Goal: Task Accomplishment & Management: Manage account settings

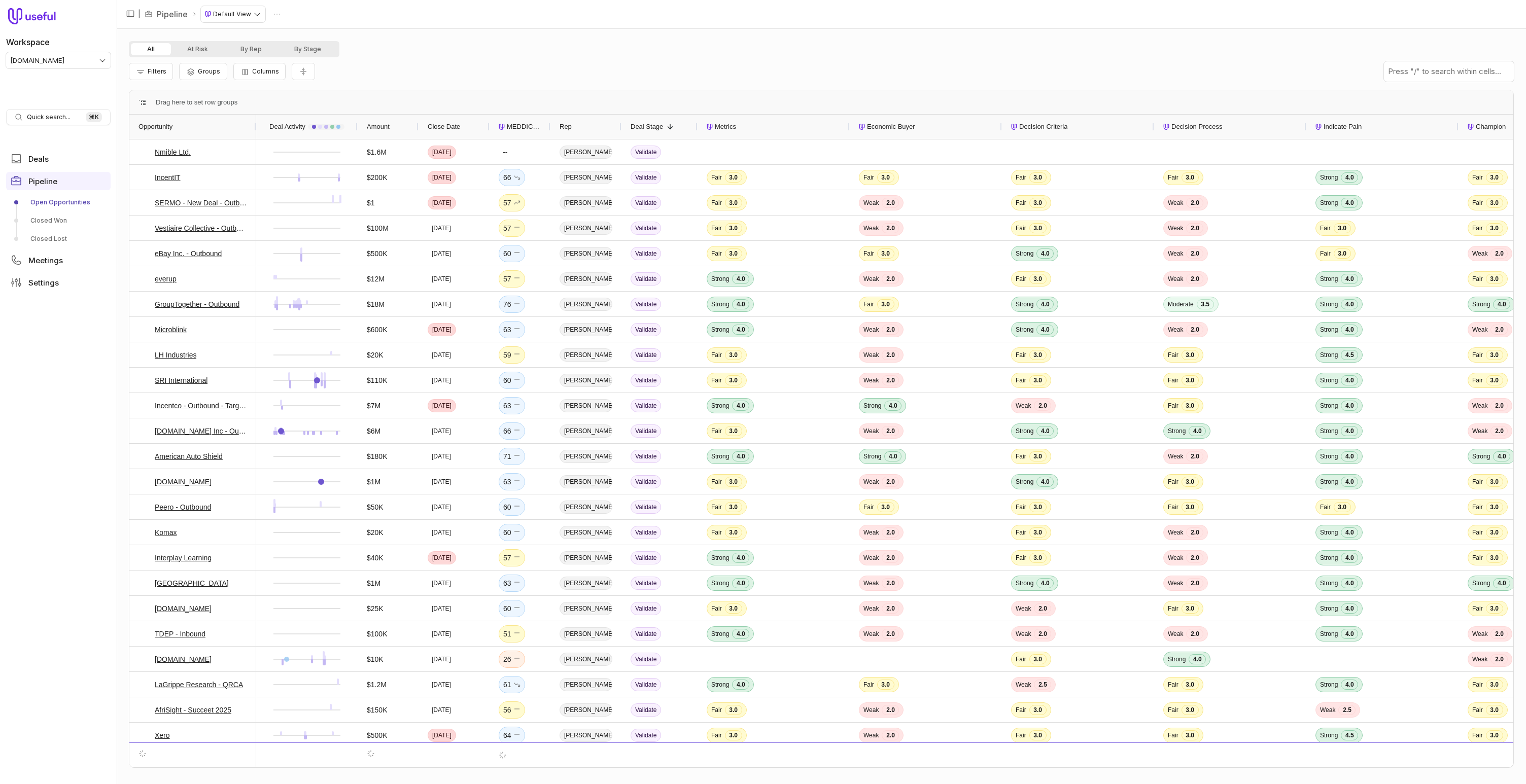
click at [563, 75] on div "Filters Groups Columns" at bounding box center [822, 72] width 1385 height 28
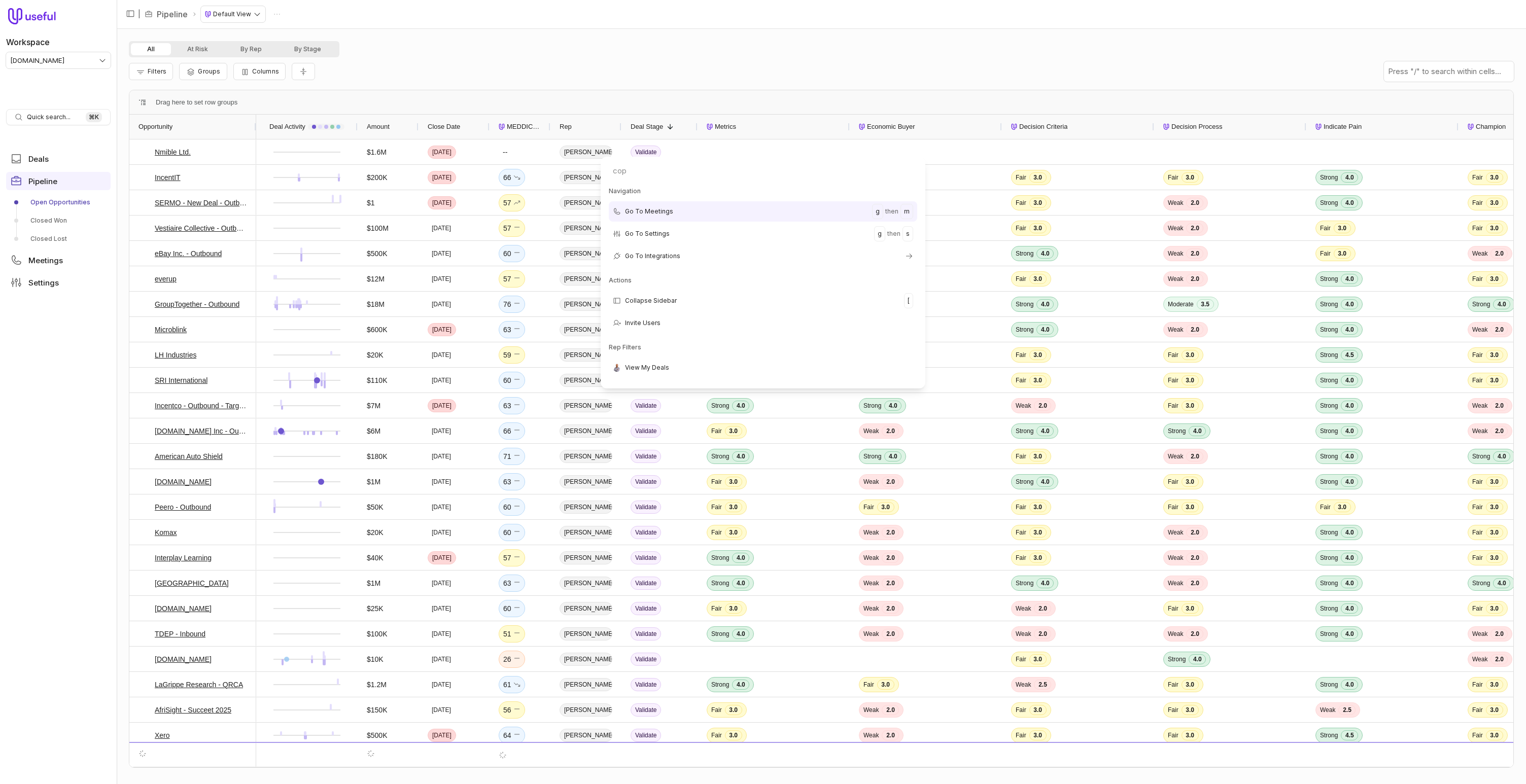
type input "copy"
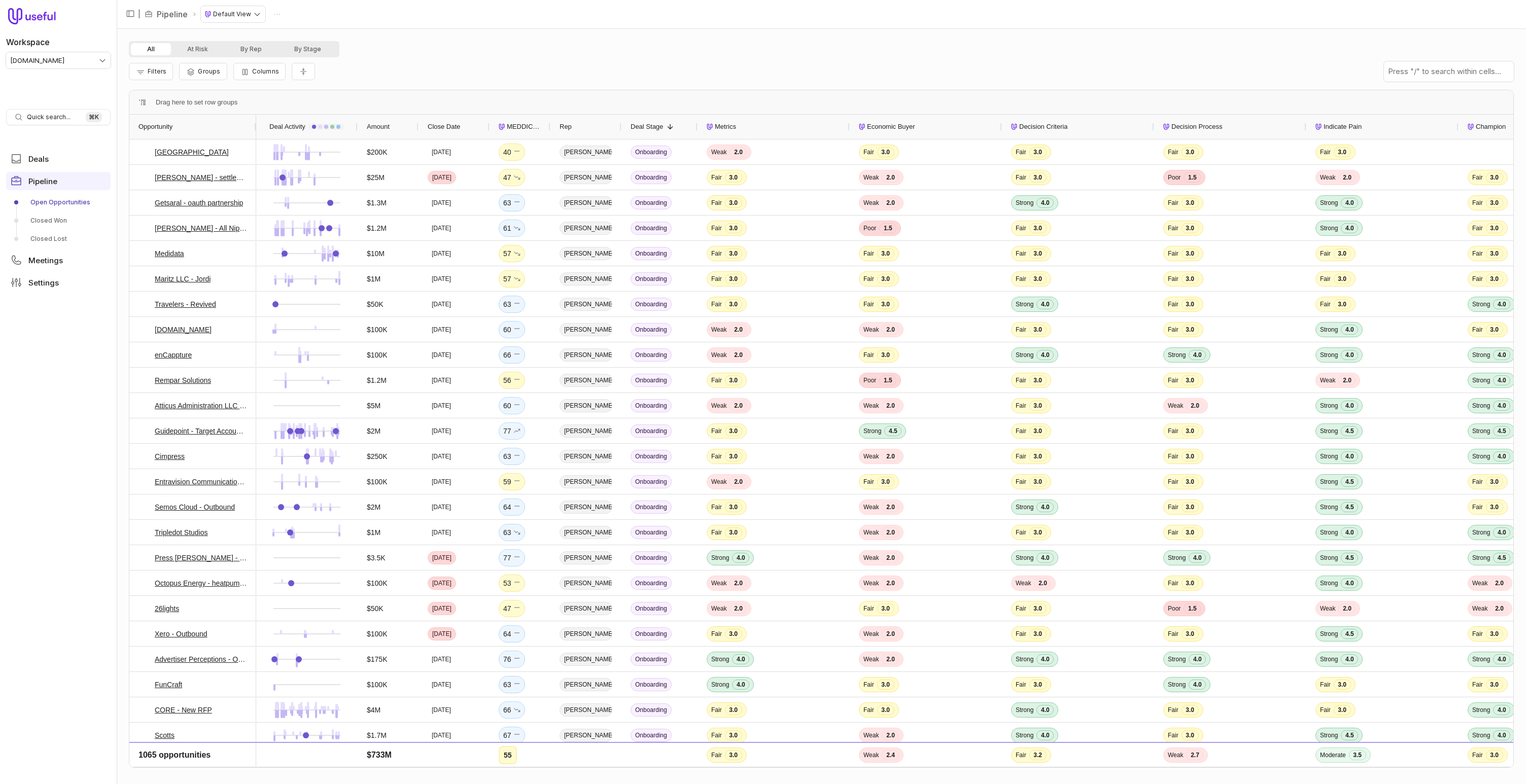
click at [621, 65] on div "Filters Groups Columns" at bounding box center [822, 72] width 1385 height 28
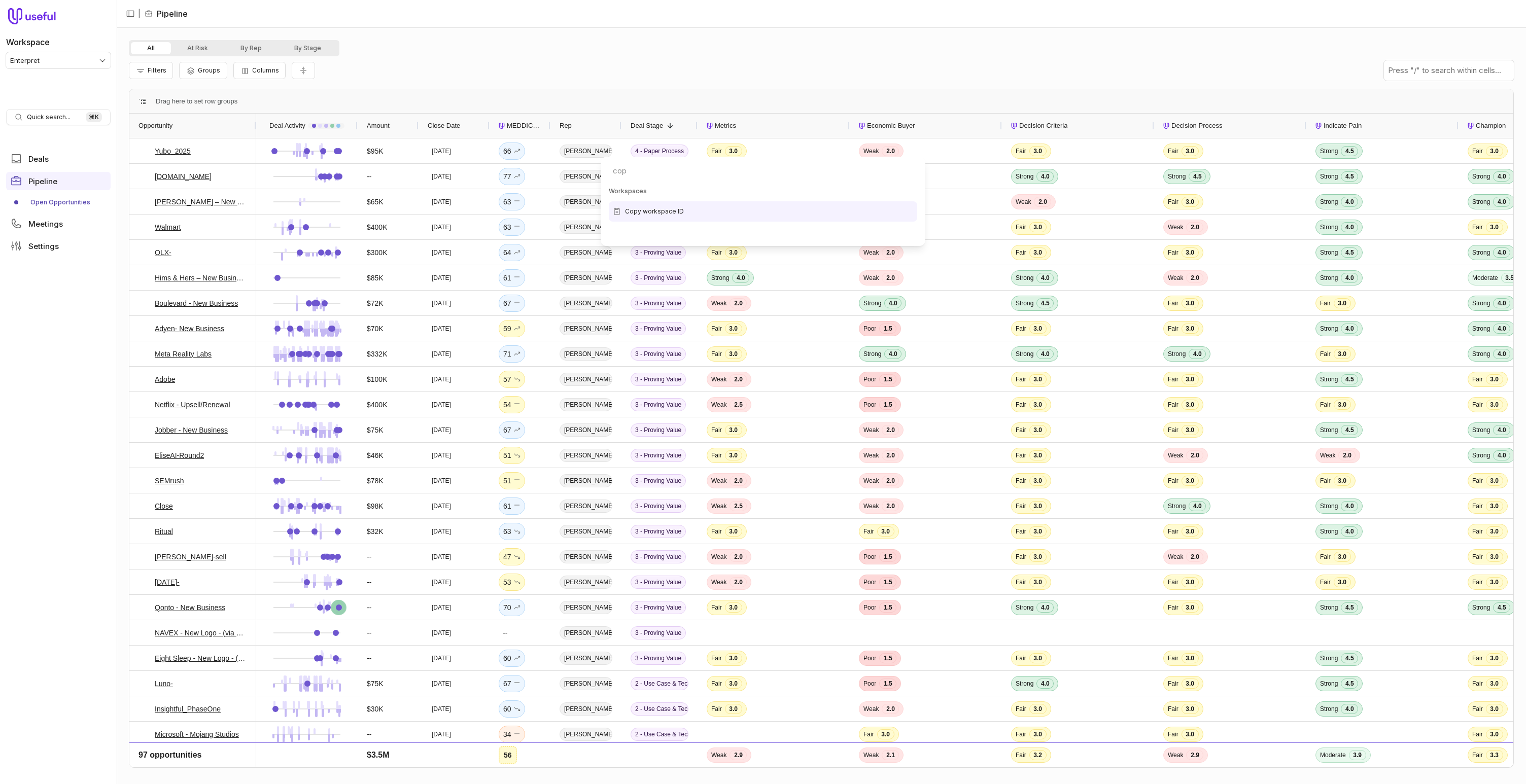
type input "copy"
type input "rudde"
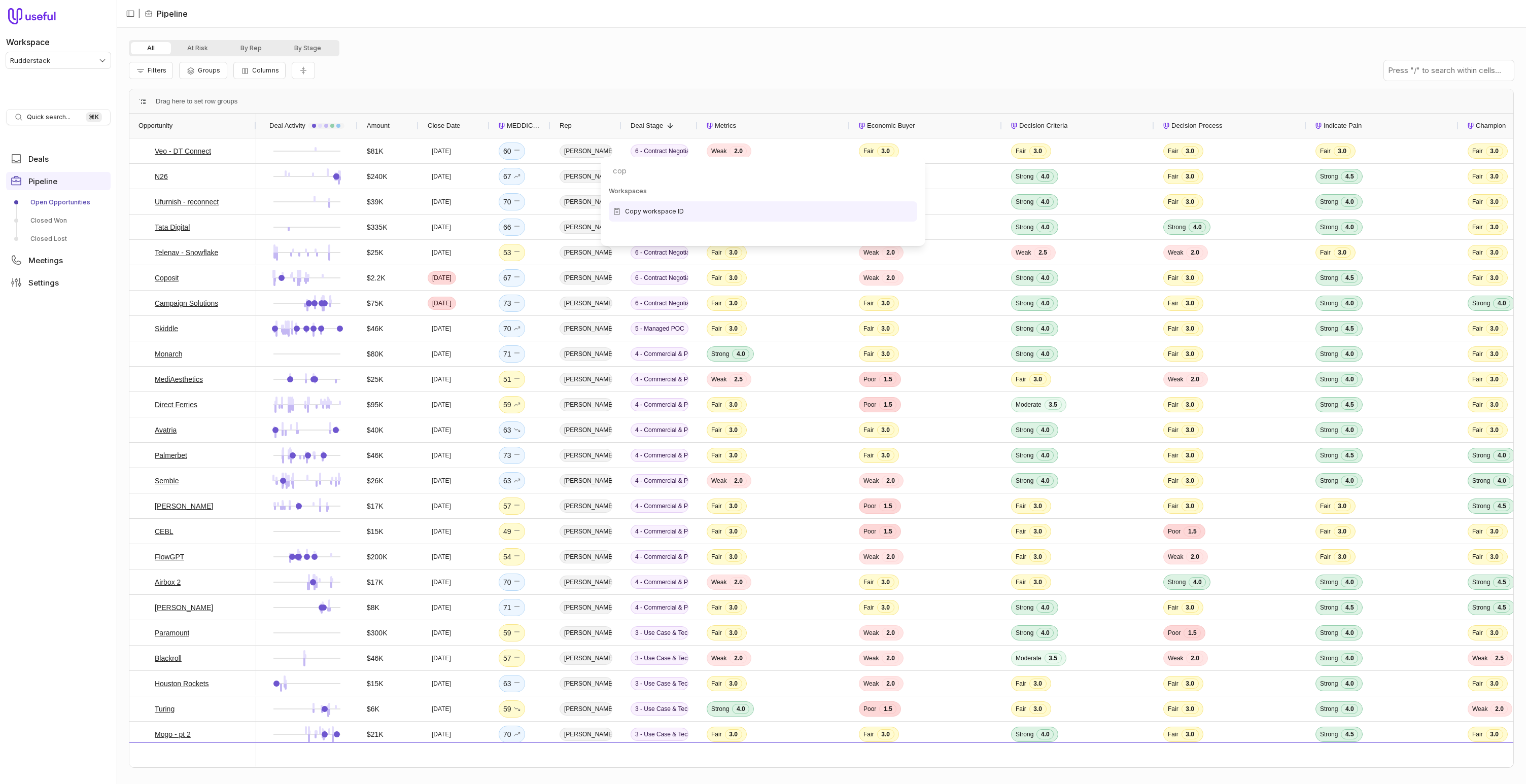
type input "copy"
type input "enterpre"
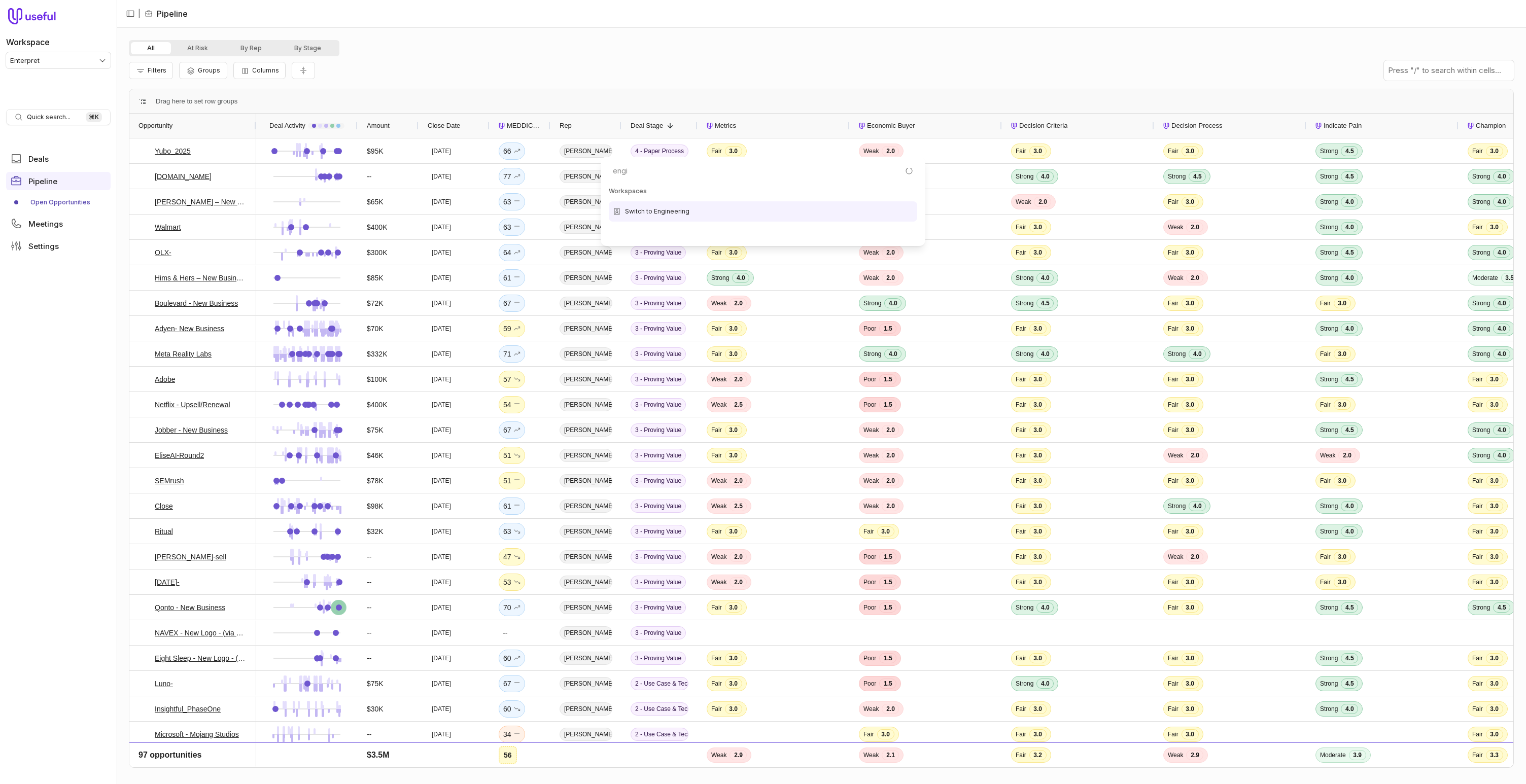
type input "engin"
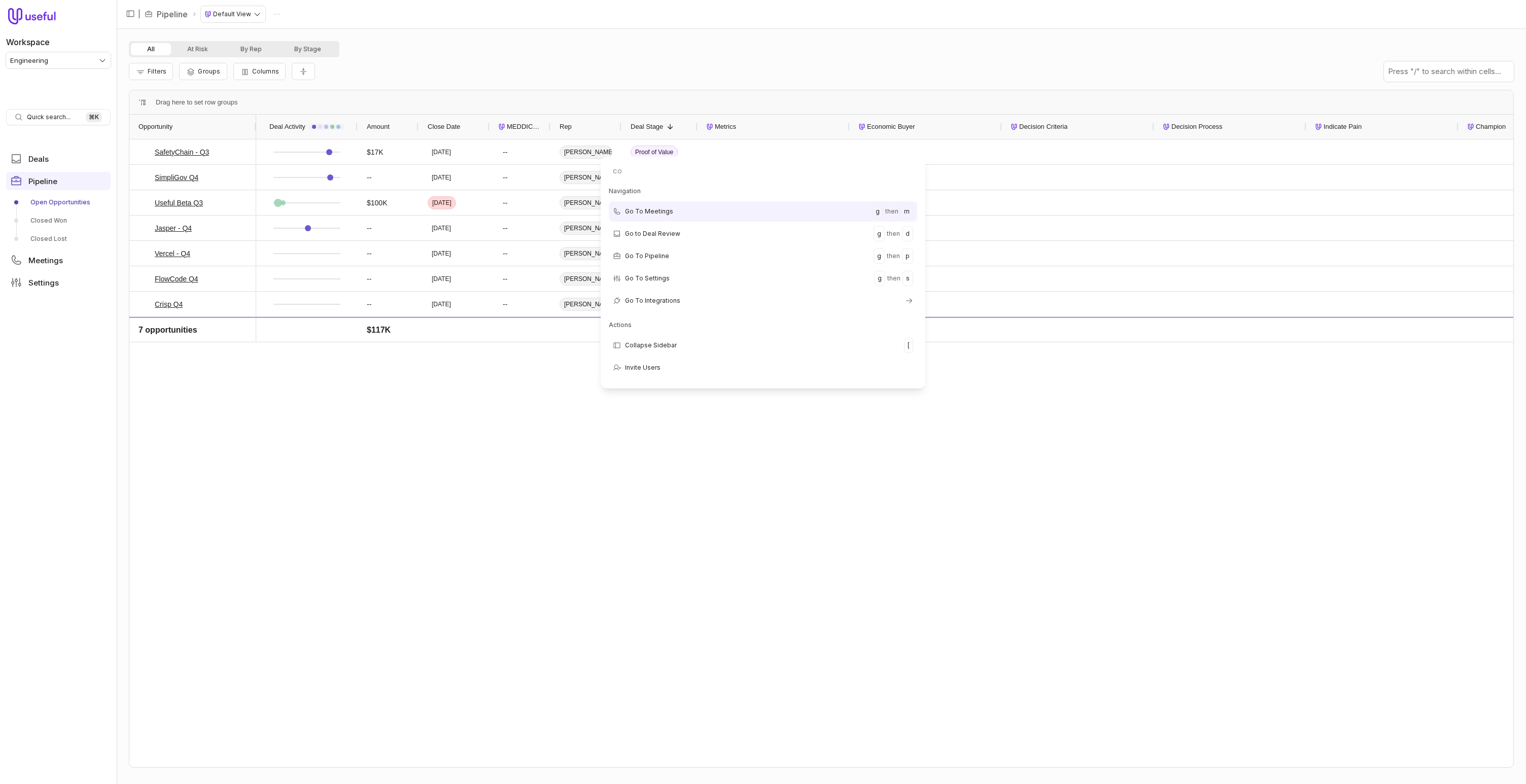
type input "cop"
type input "#"
type input "vantaca"
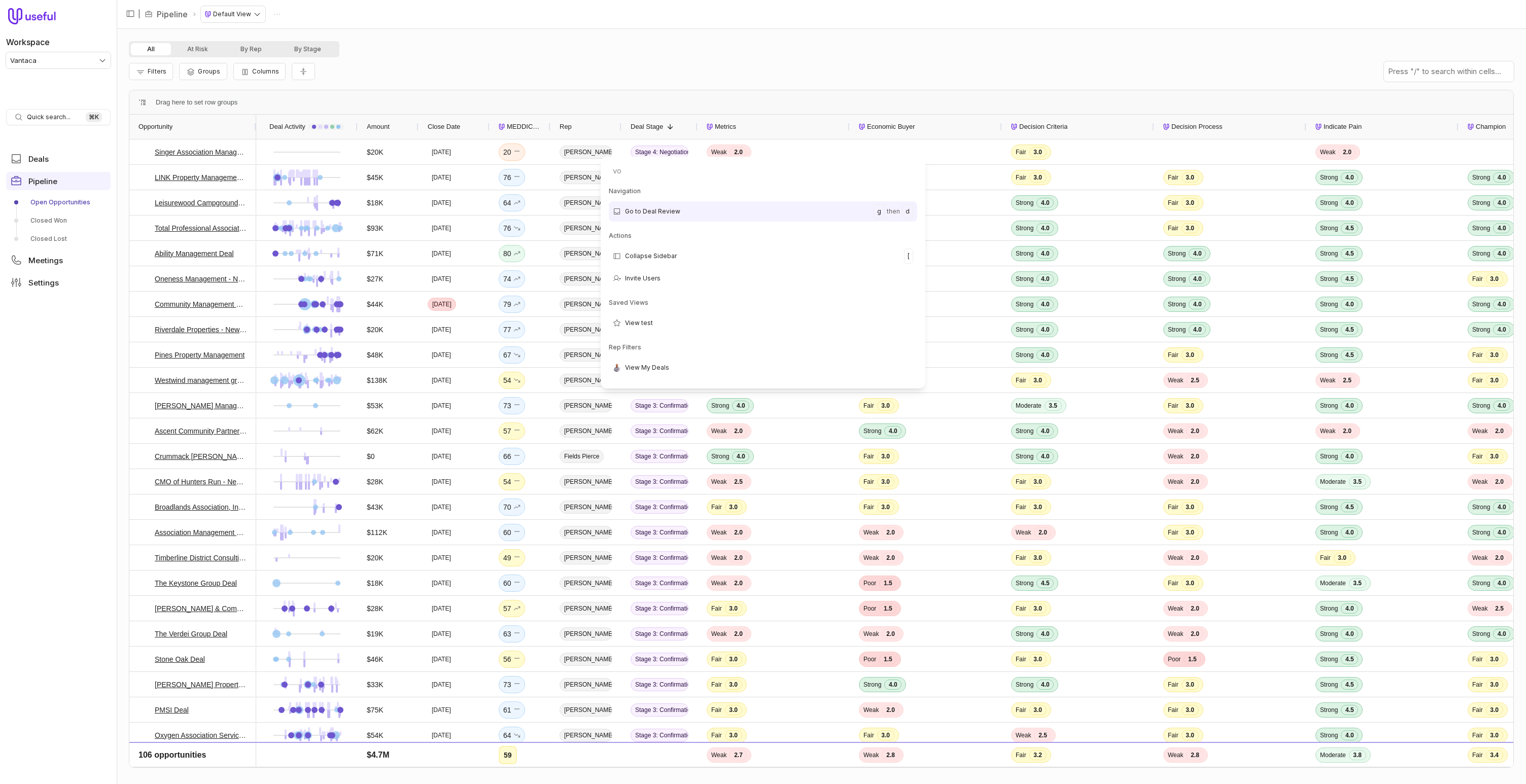
type input "vop"
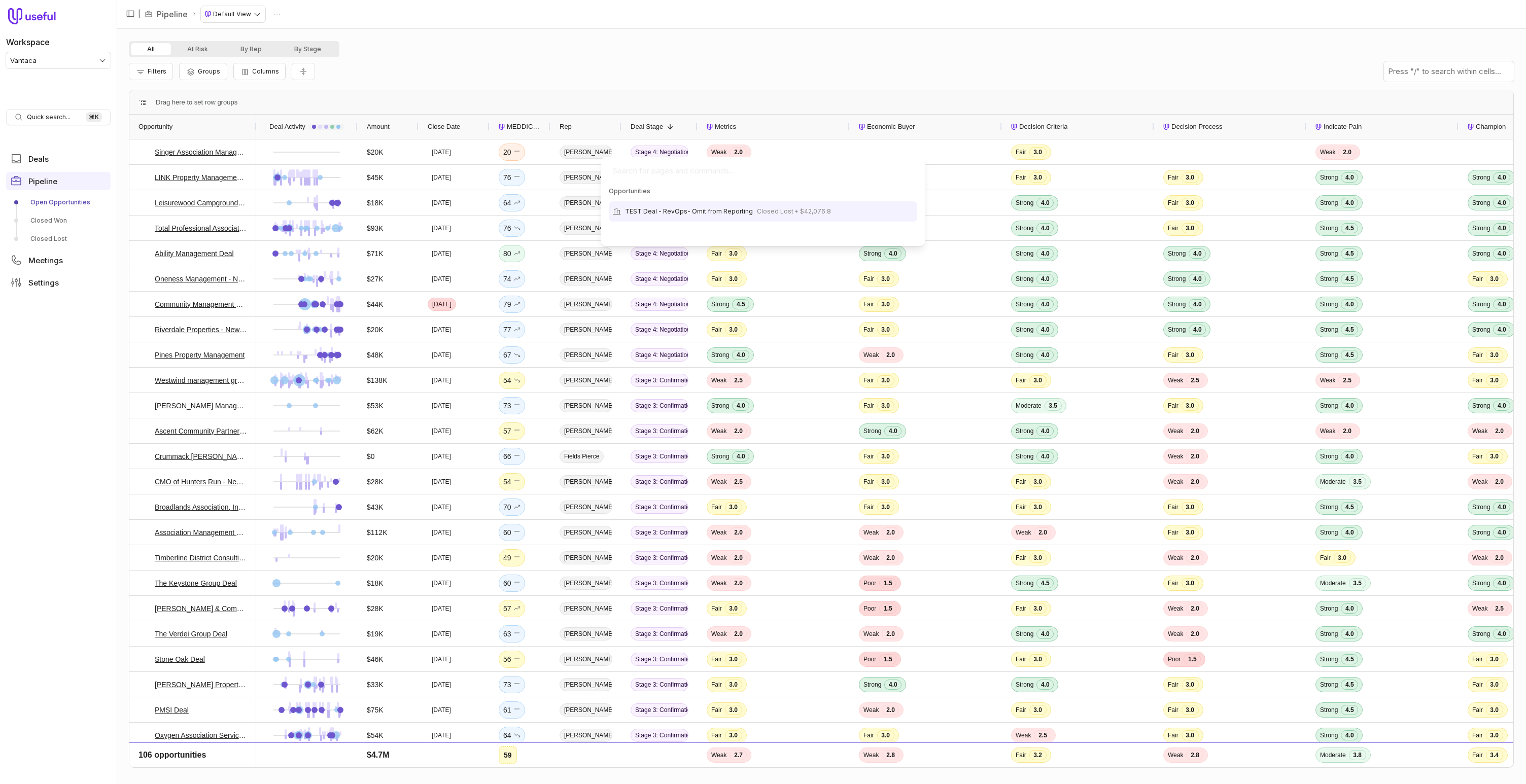
scroll to position [83, 0]
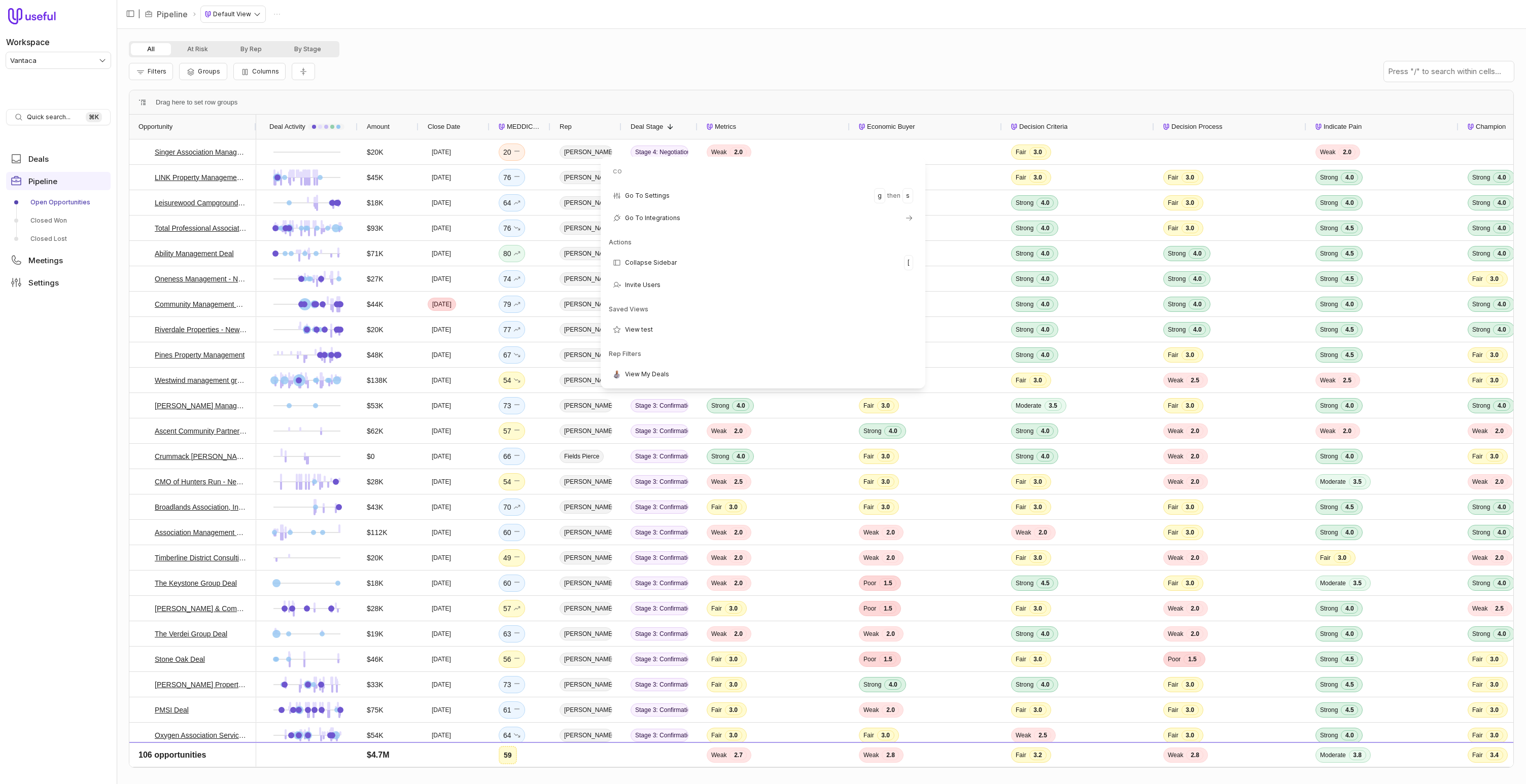
type input "cop"
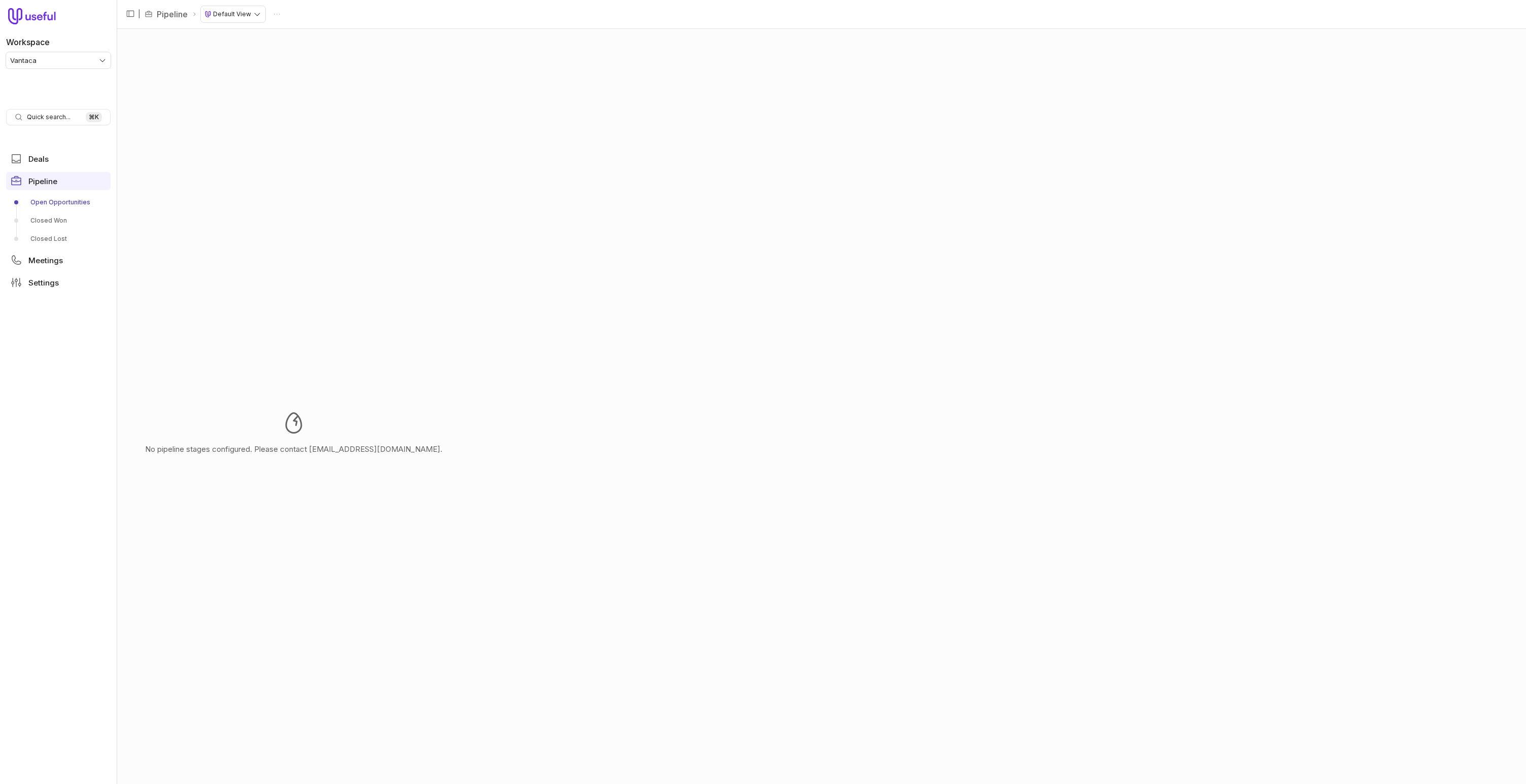
click at [70, 54] on html "Workspace Vantaca Quick search... ⌘ K Deals Pipeline Open Opportunities Closed …" at bounding box center [763, 392] width 1526 height 784
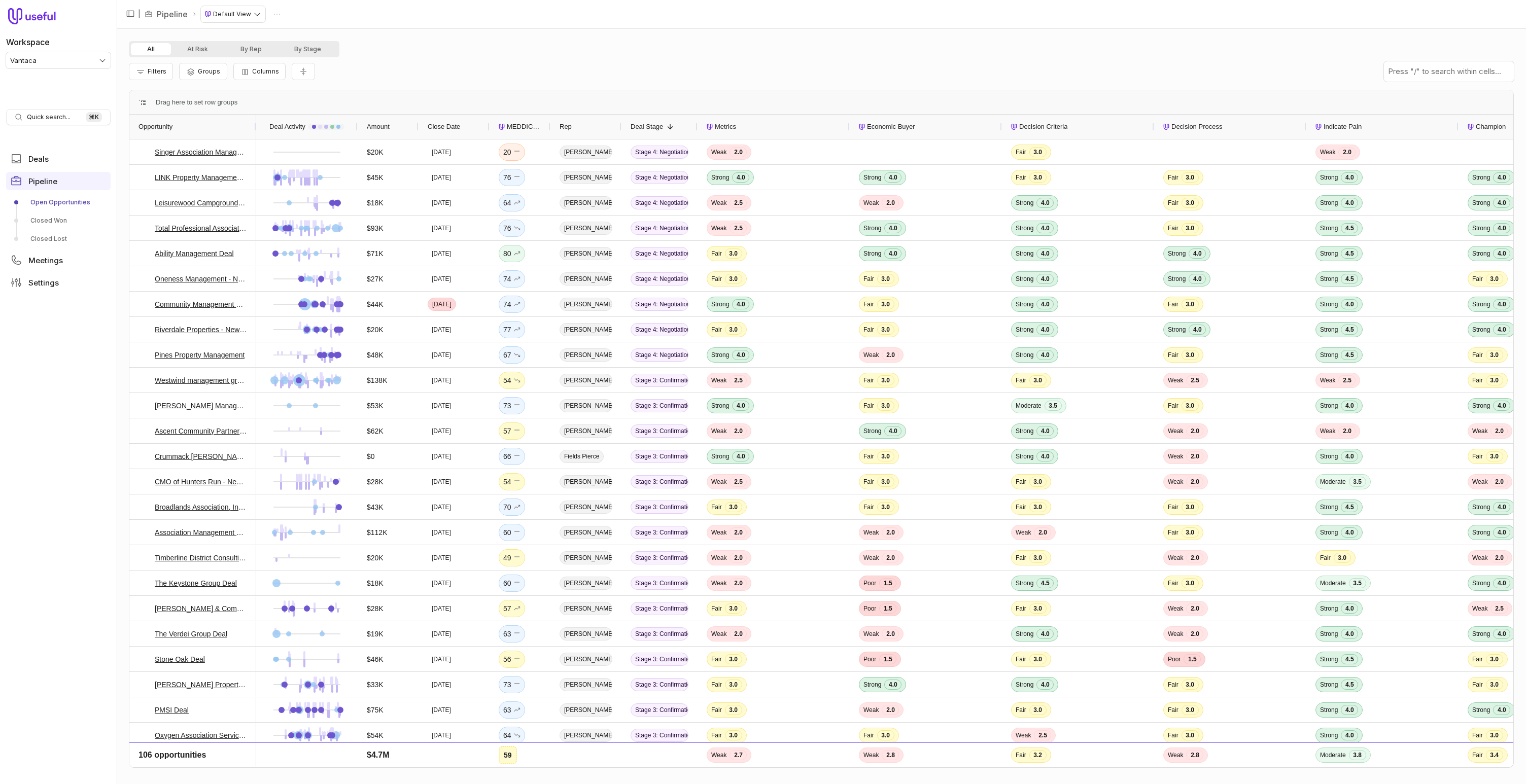
click at [439, 92] on div "Drag here to set row groups" at bounding box center [821, 102] width 1384 height 24
type input "safet"
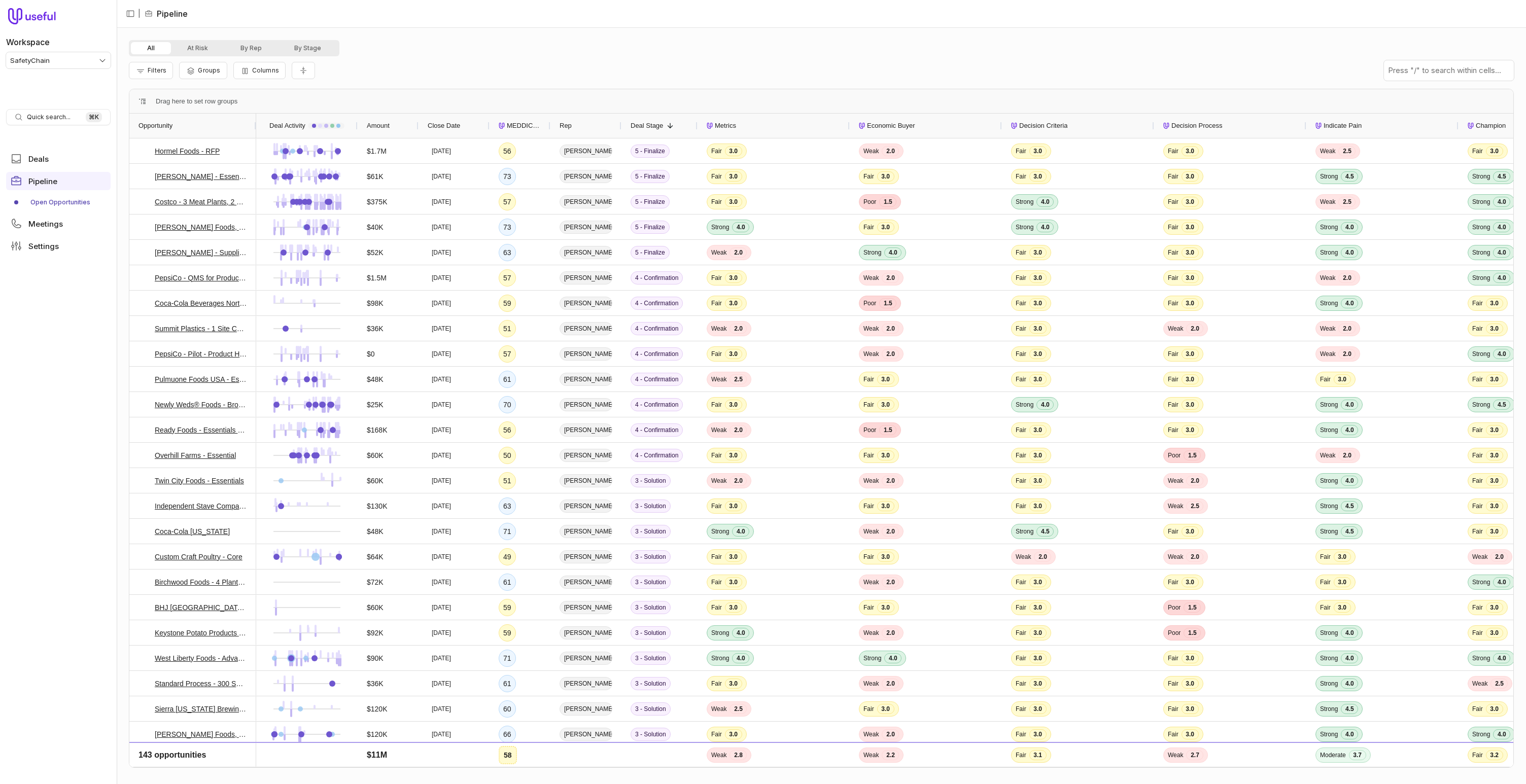
click at [405, 61] on div "Filters Groups Columns" at bounding box center [822, 70] width 1385 height 28
click at [197, 227] on link "[PERSON_NAME] Foods, Inc. - Essentials" at bounding box center [201, 227] width 92 height 12
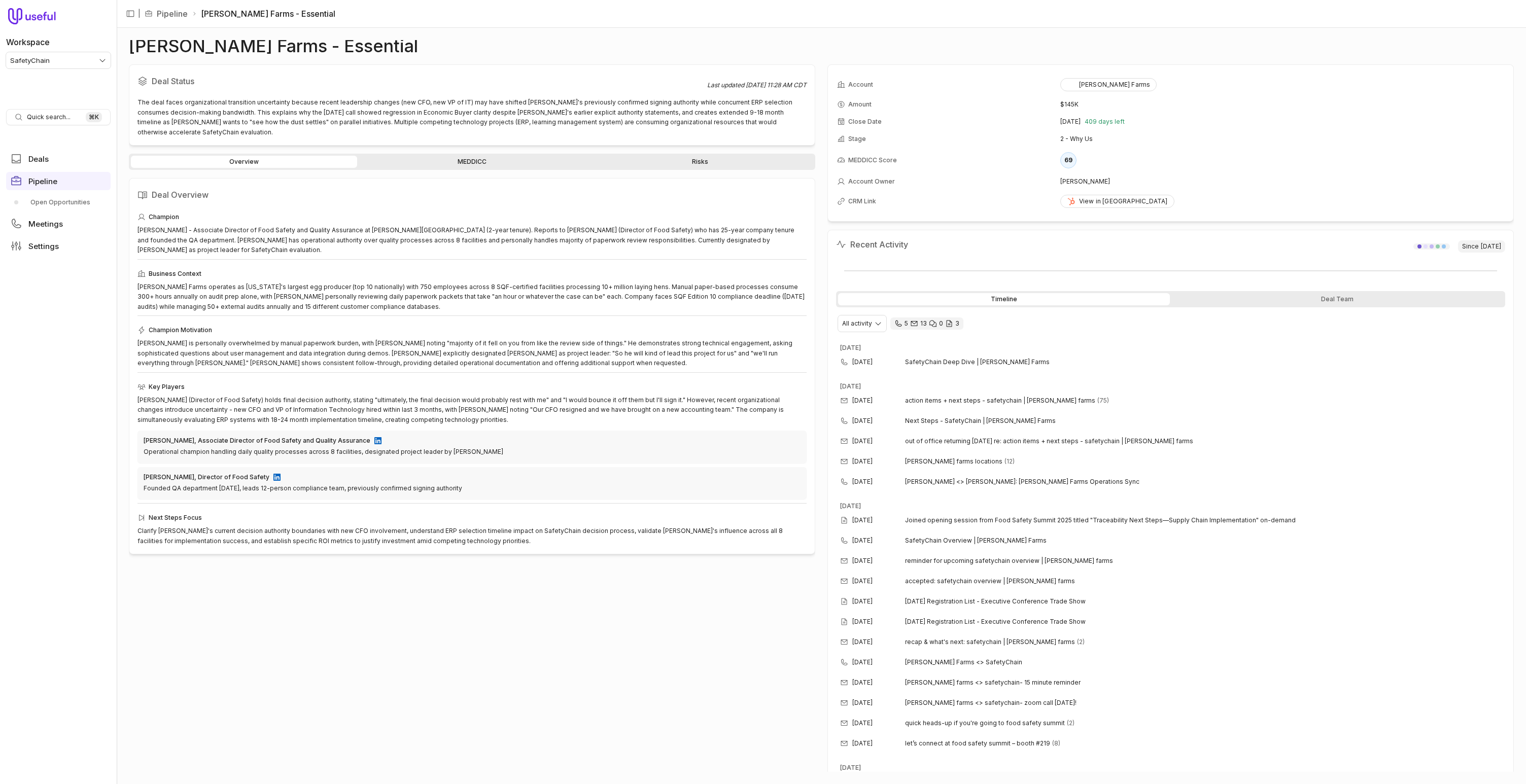
click at [487, 156] on link "MEDDICC" at bounding box center [472, 162] width 226 height 12
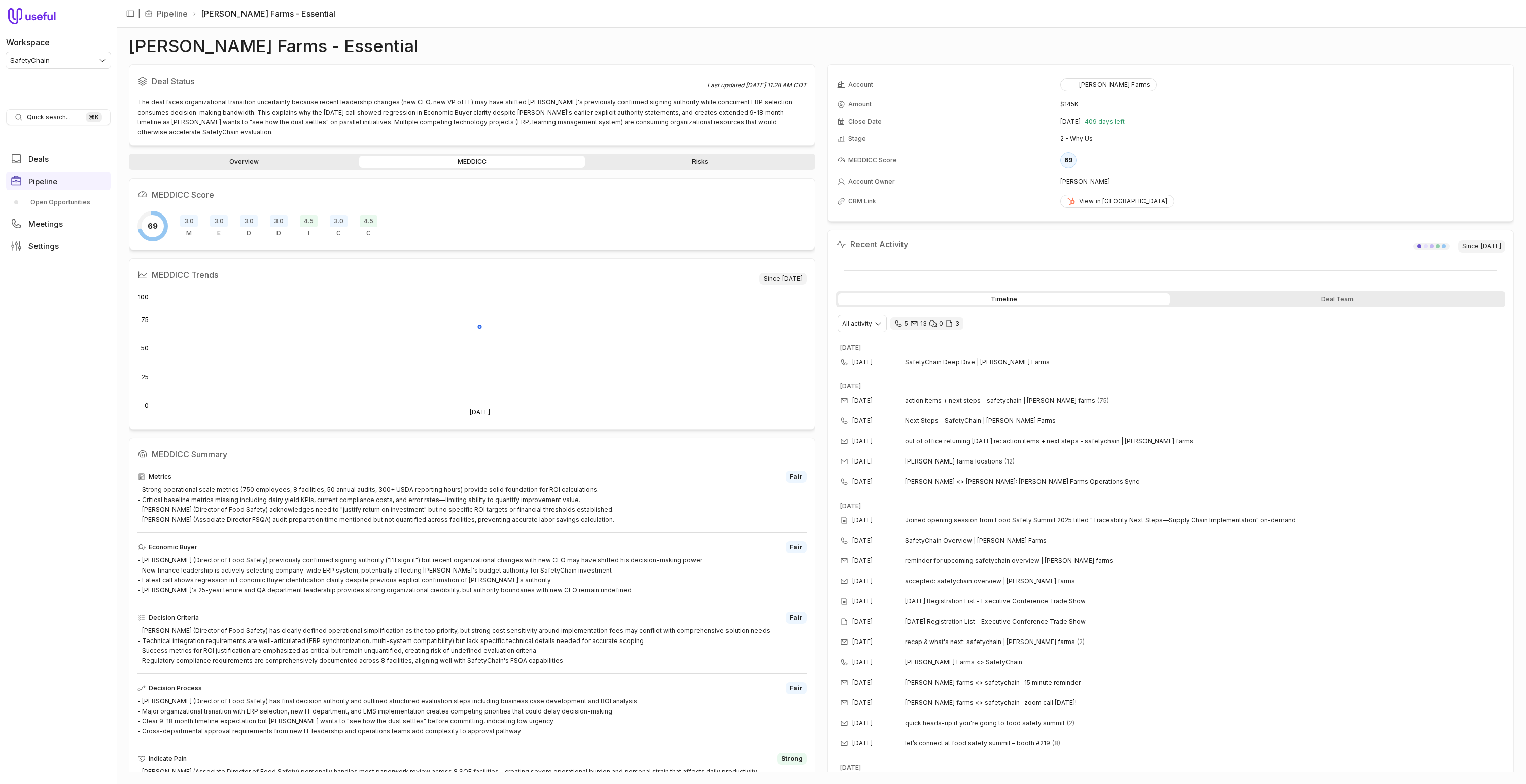
click at [217, 153] on div "Overview MEDDICC Risks" at bounding box center [472, 161] width 687 height 16
click at [221, 153] on div "Overview MEDDICC Risks" at bounding box center [472, 161] width 687 height 16
click at [248, 156] on link "Overview" at bounding box center [244, 162] width 226 height 12
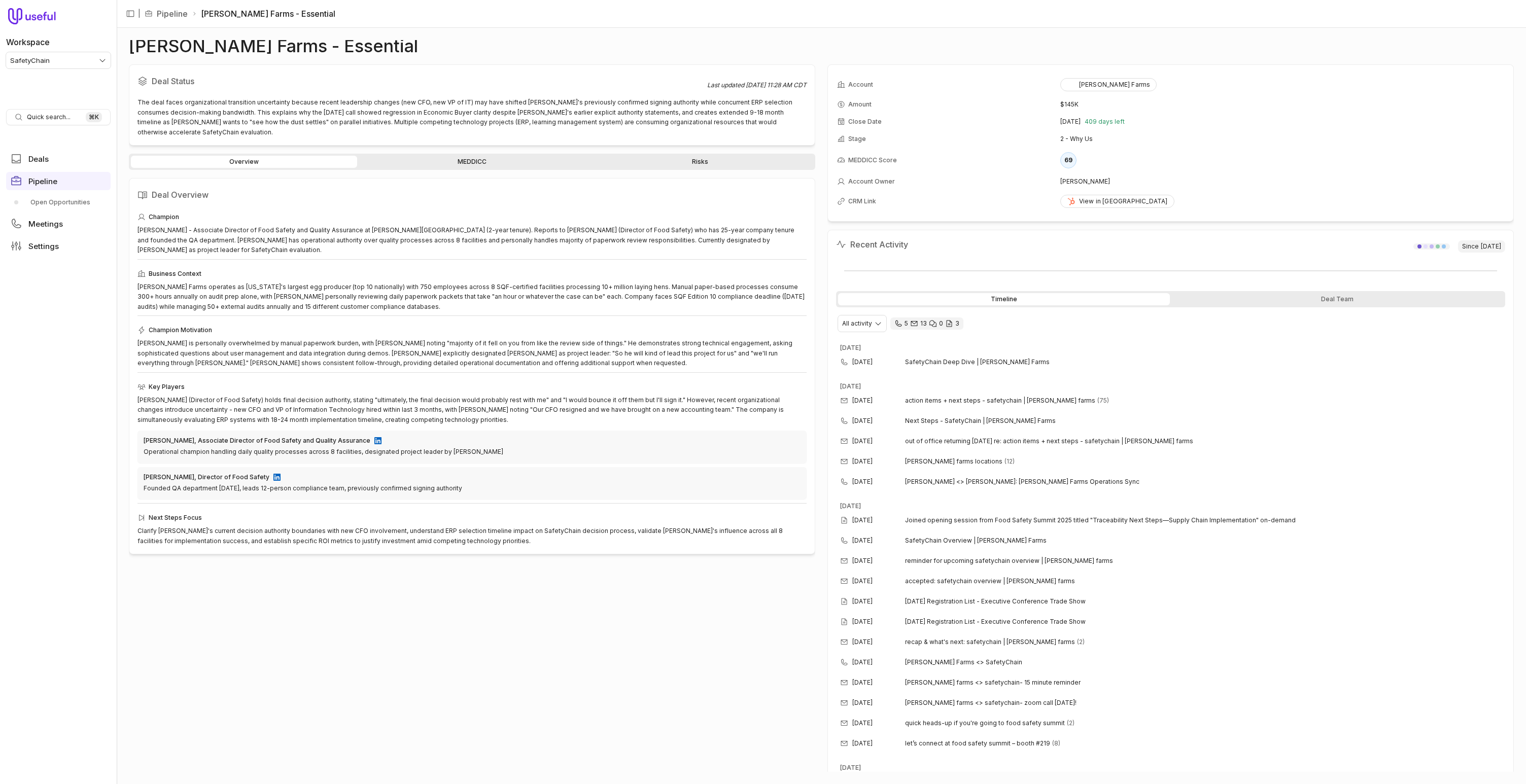
click at [663, 162] on div "Overview MEDDICC Risks Deal Overview Champion Dan Fischer - Associate Director …" at bounding box center [472, 462] width 687 height 618
click at [675, 159] on div "Overview MEDDICC Risks" at bounding box center [472, 161] width 687 height 16
click at [1118, 130] on table "Account Kreider Farms Amount $145K Close Date Nov 8, 2026 409 days left Stage 2…" at bounding box center [1171, 143] width 669 height 140
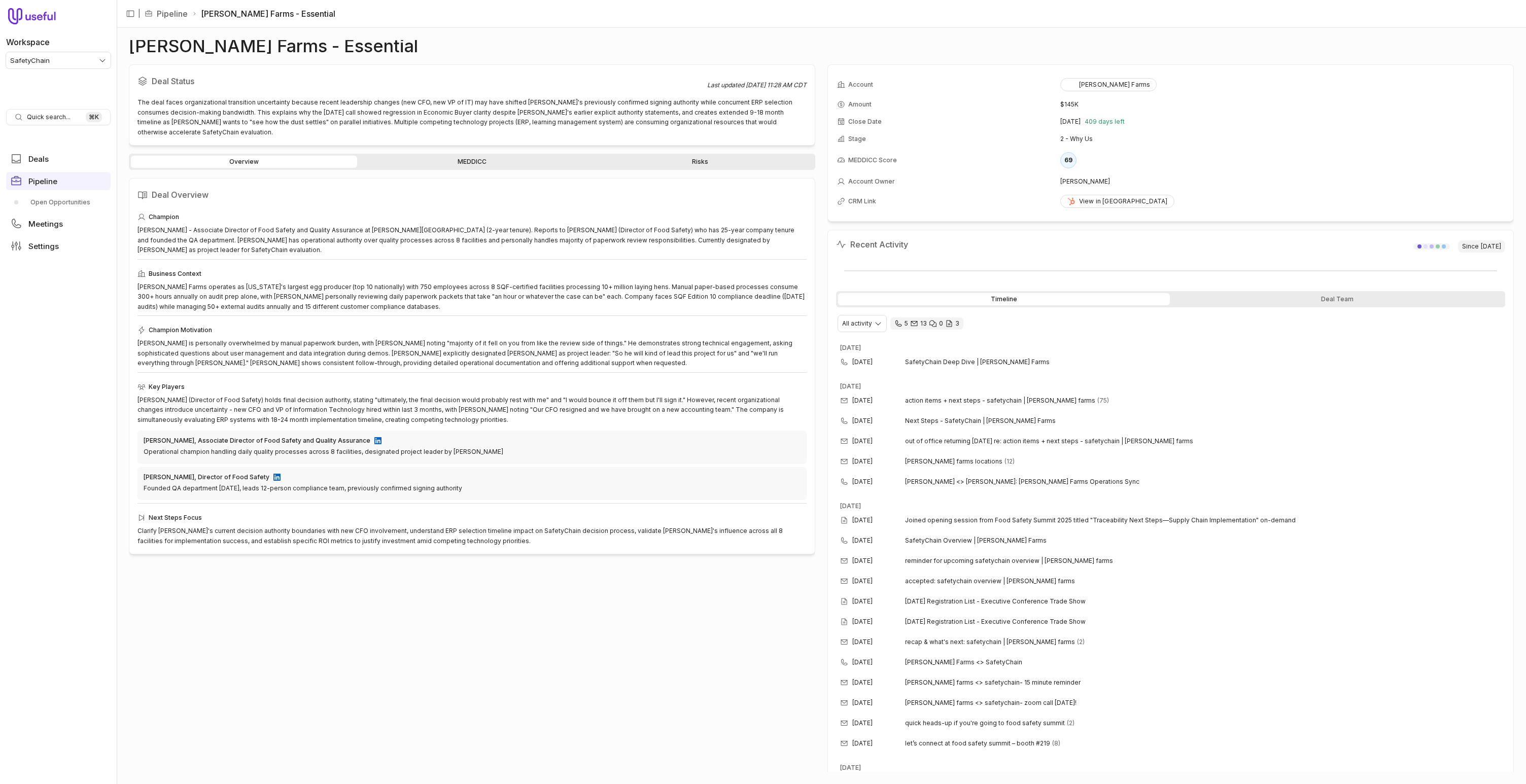
click at [1015, 246] on div "Recent Activity Since Jul 28, 2025" at bounding box center [1171, 246] width 669 height 16
click at [69, 203] on link "Open Opportunities" at bounding box center [58, 202] width 104 height 16
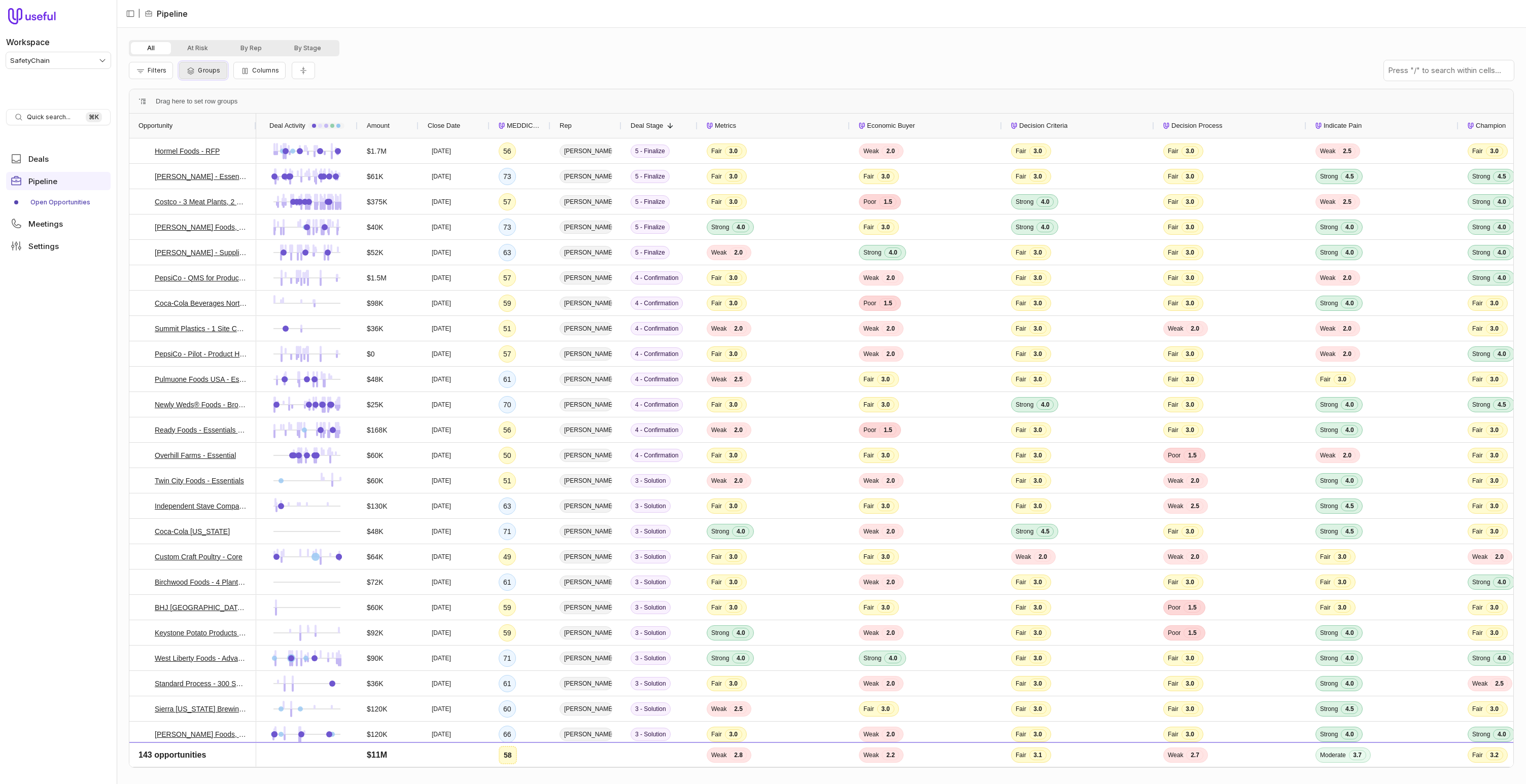
click at [181, 70] on button "Groups" at bounding box center [203, 70] width 47 height 17
drag, startPoint x: 247, startPoint y: 129, endPoint x: 241, endPoint y: 128, distance: 6.1
click at [246, 129] on div "Groups Add group Clear all Close Apply groups" at bounding box center [341, 125] width 309 height 72
click at [228, 126] on button "Add group" at bounding box center [216, 124] width 58 height 14
click at [237, 117] on button "Rep" at bounding box center [329, 123] width 276 height 16
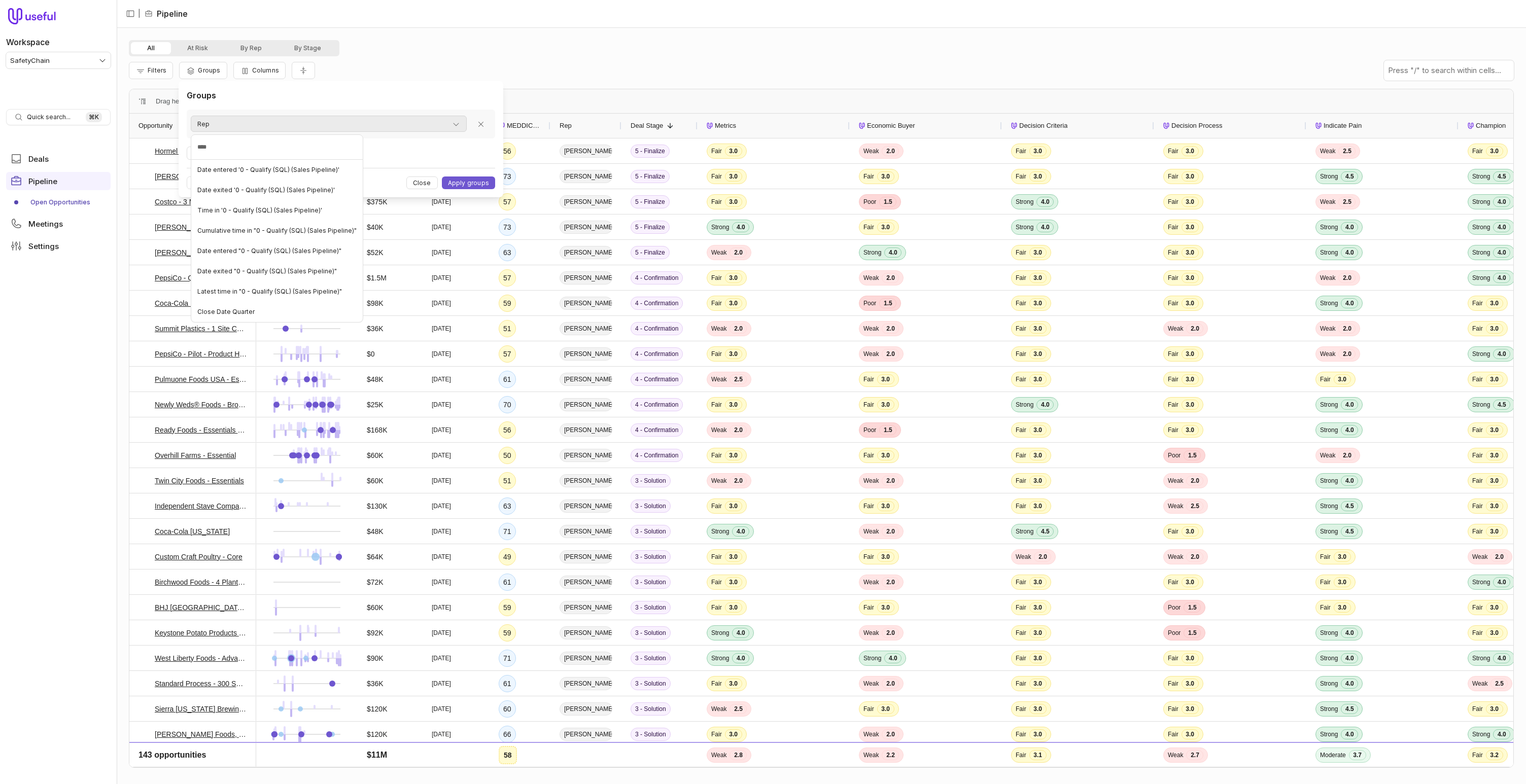
type input "*****"
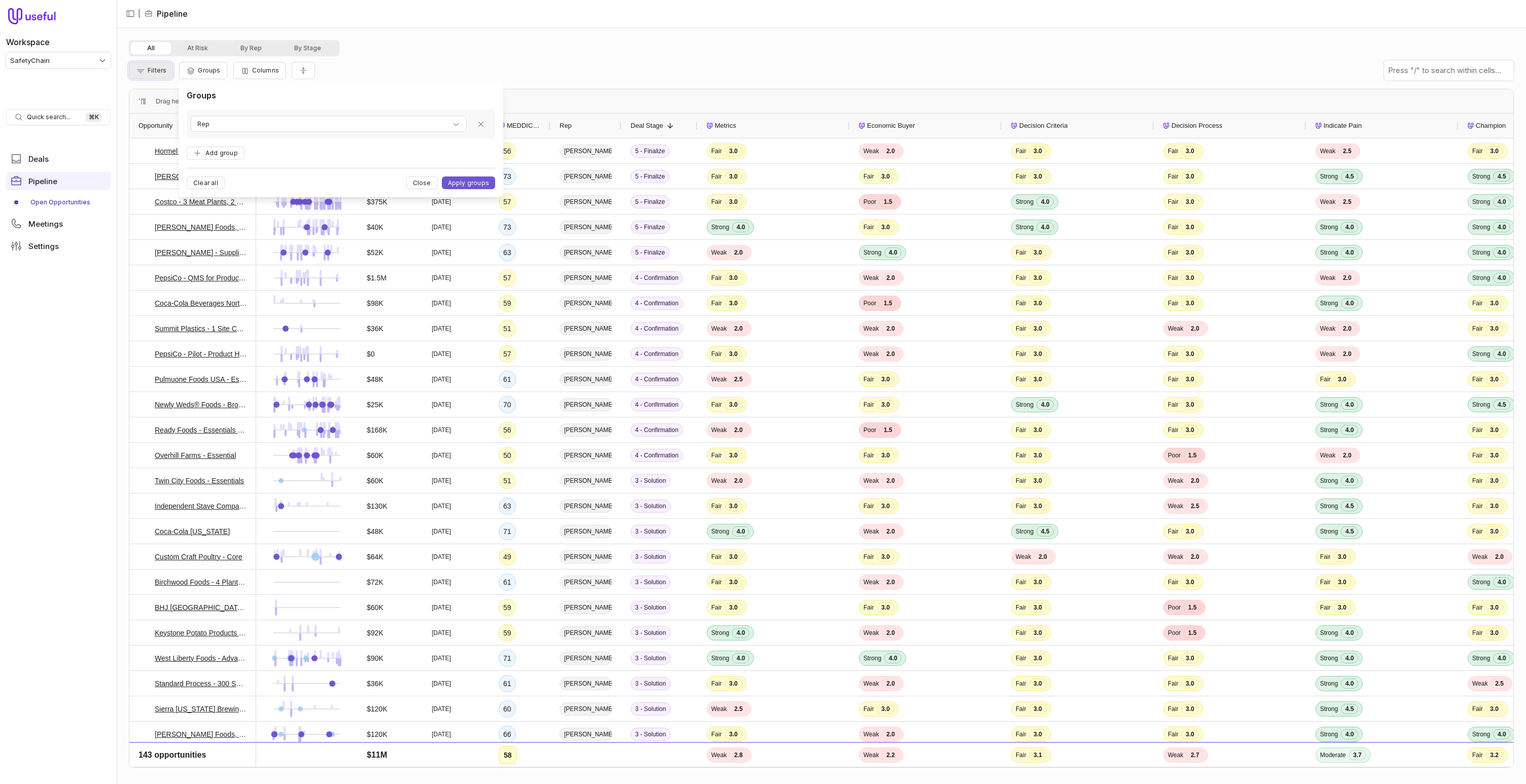
click at [151, 72] on span "Filters" at bounding box center [157, 70] width 19 height 8
click at [156, 137] on form "Add filter Clear all Close Apply filters" at bounding box center [291, 135] width 309 height 51
click at [161, 128] on button "Add filter" at bounding box center [164, 124] width 54 height 14
click at [171, 119] on span "Opportunity Name" at bounding box center [175, 124] width 56 height 12
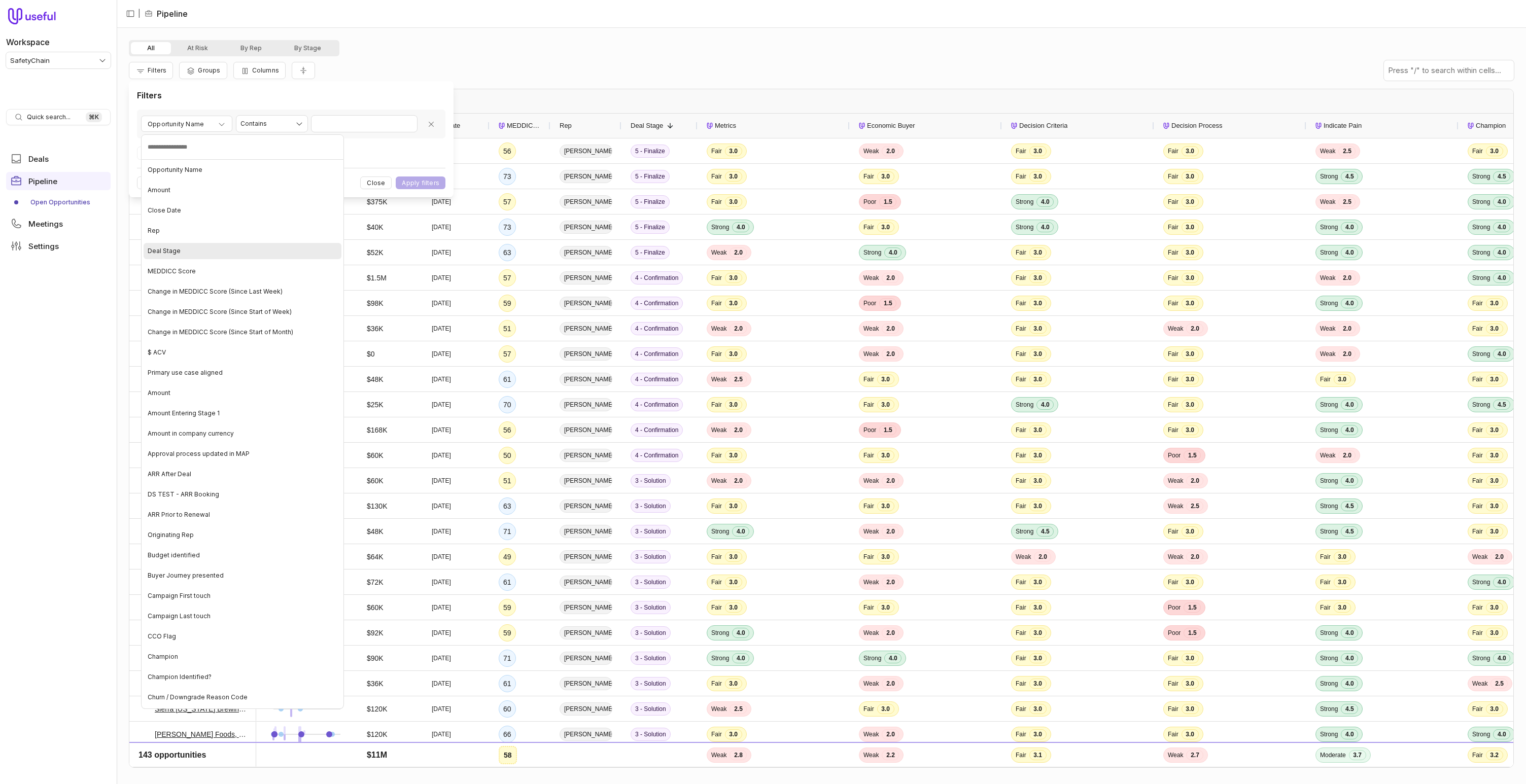
type input "*"
click at [186, 168] on div "Close Date" at bounding box center [242, 169] width 198 height 16
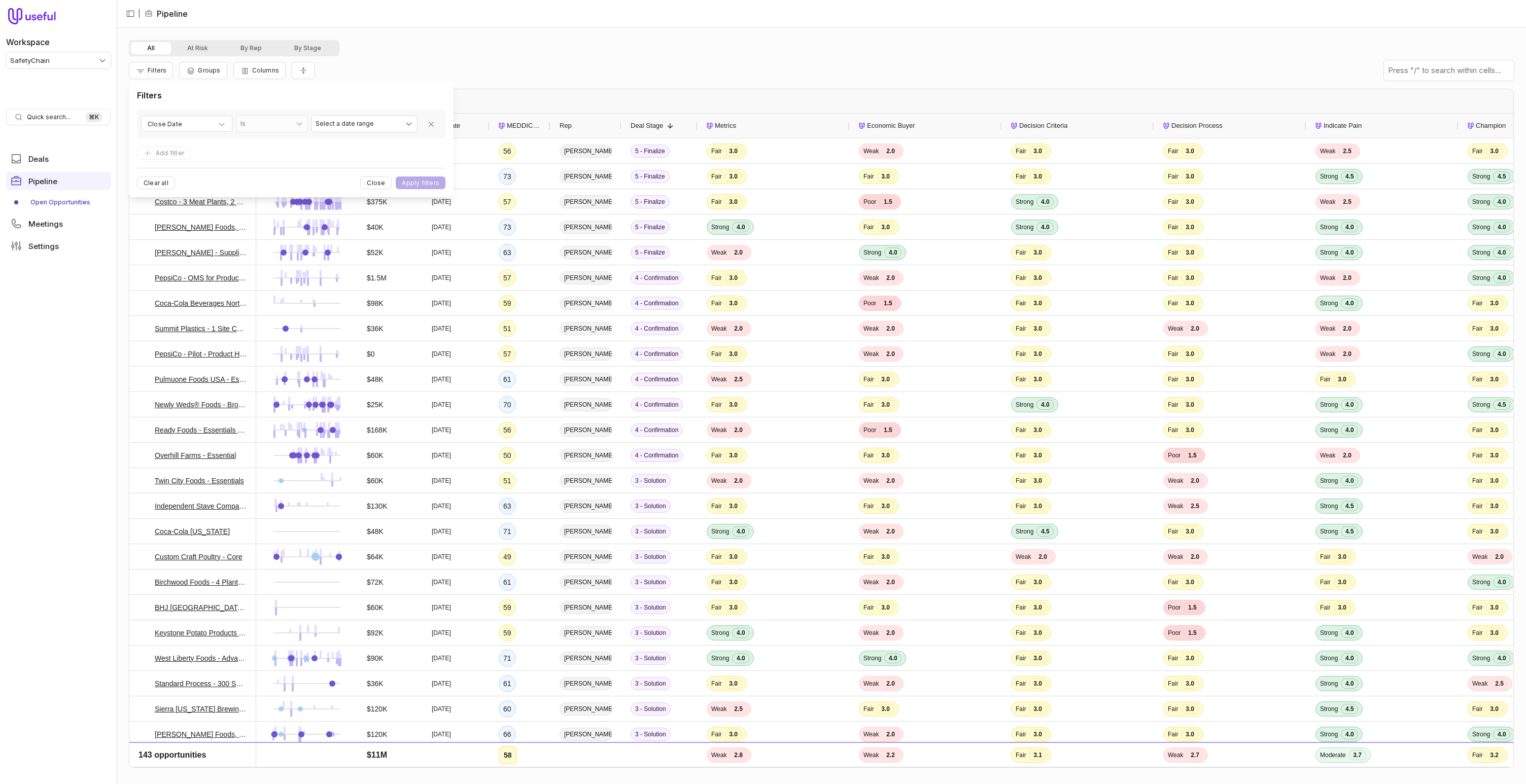
click at [351, 129] on html "Workspace SafetyChain Quick search... ⌘ K Deals Pipeline Open Opportunities Mee…" at bounding box center [763, 392] width 1526 height 784
select select "**********"
click at [409, 181] on button "Apply filters" at bounding box center [421, 182] width 50 height 12
click at [198, 71] on span "Groups" at bounding box center [209, 70] width 23 height 8
click at [236, 122] on button "Add group" at bounding box center [216, 124] width 58 height 14
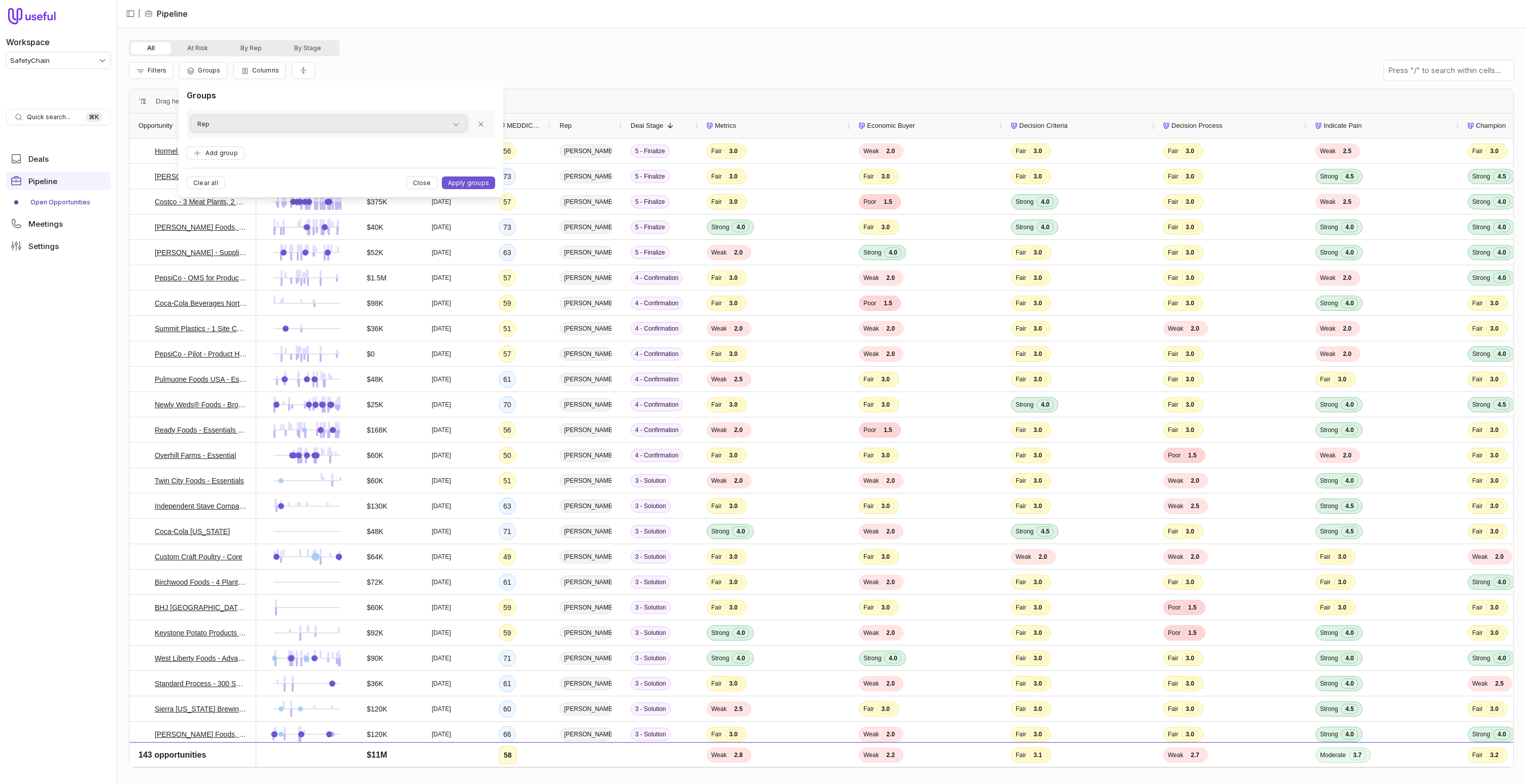
click at [251, 121] on div "Rep" at bounding box center [329, 124] width 263 height 12
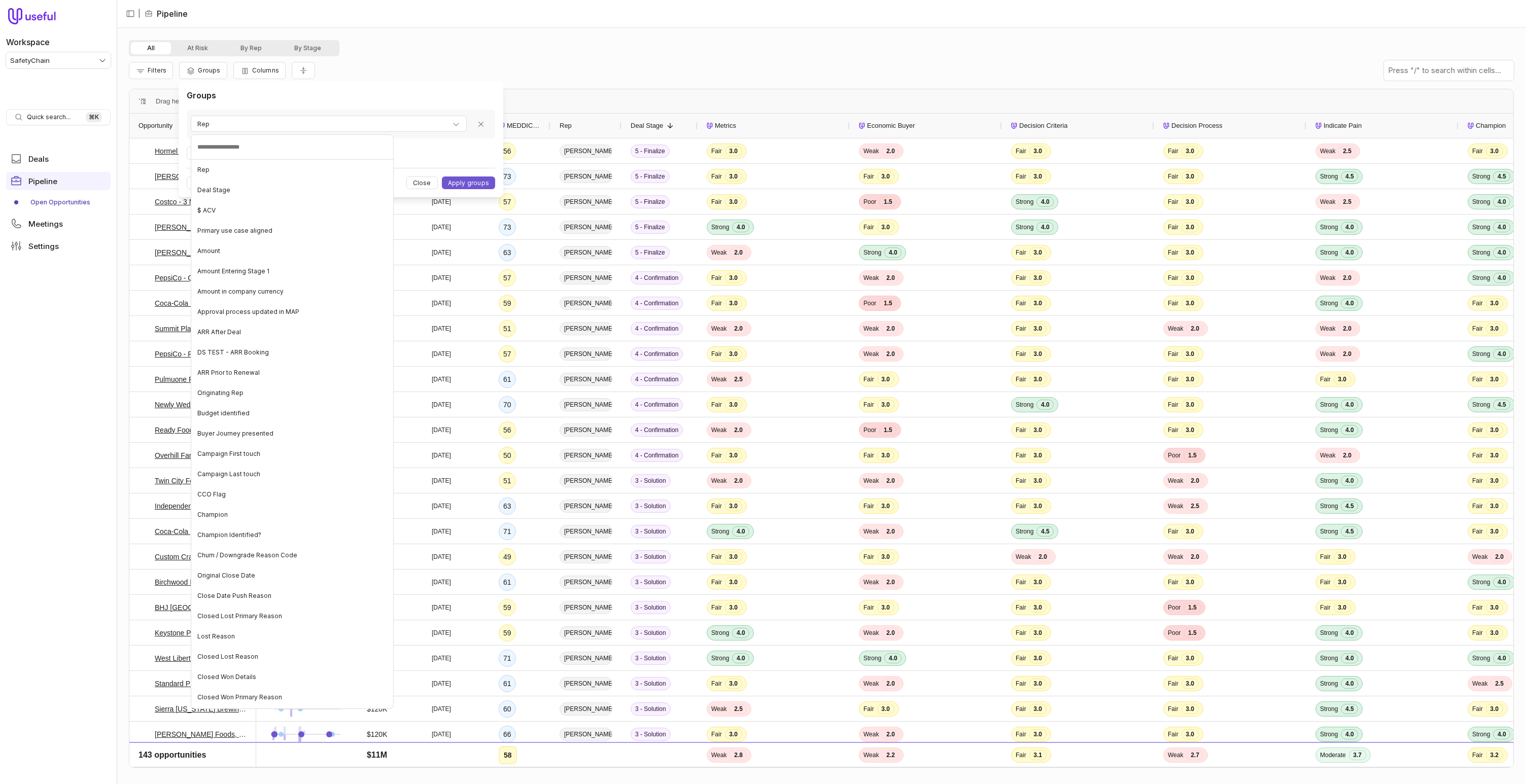
click at [169, 383] on html "Workspace SafetyChain Quick search... ⌘ K Deals Pipeline Open Opportunities Mee…" at bounding box center [763, 392] width 1526 height 784
click at [171, 380] on link "Pulmuone Foods USA - Essential (1 Site)" at bounding box center [201, 379] width 92 height 12
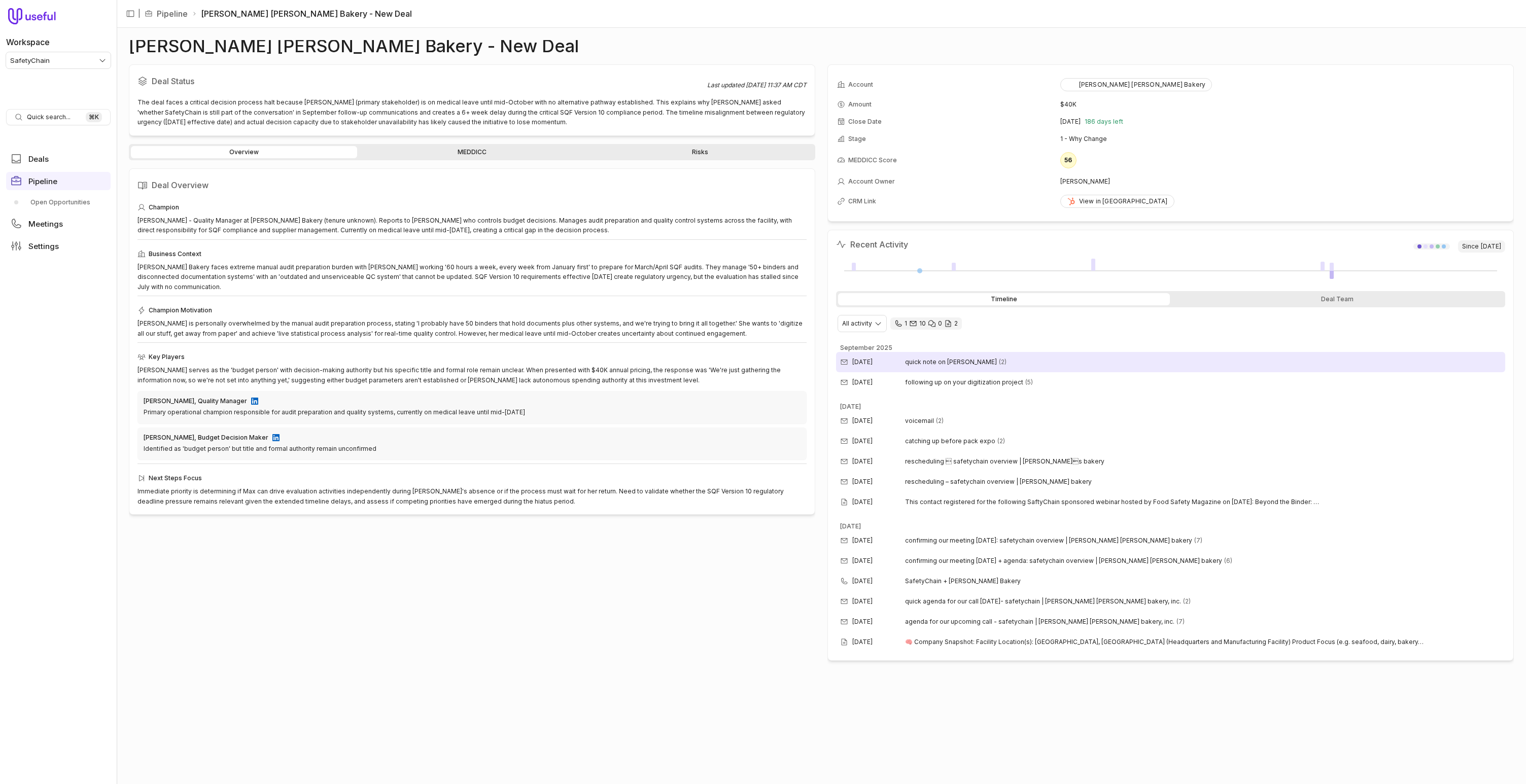
click at [937, 360] on span "quick note on [PERSON_NAME]" at bounding box center [951, 362] width 92 height 8
click at [942, 362] on span "quick note on [PERSON_NAME]" at bounding box center [951, 362] width 92 height 8
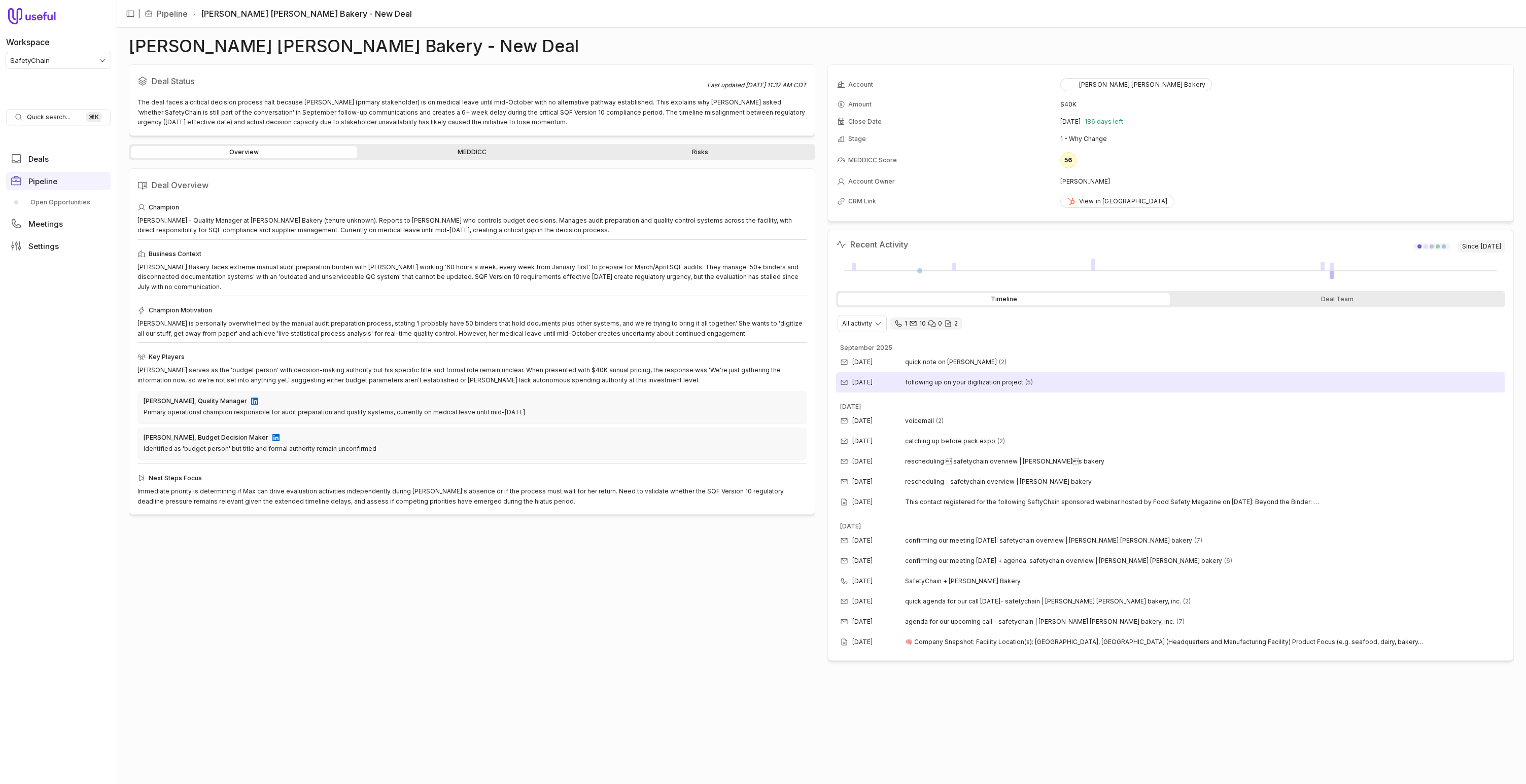
click at [938, 381] on span "following up on your digitization project" at bounding box center [964, 383] width 118 height 8
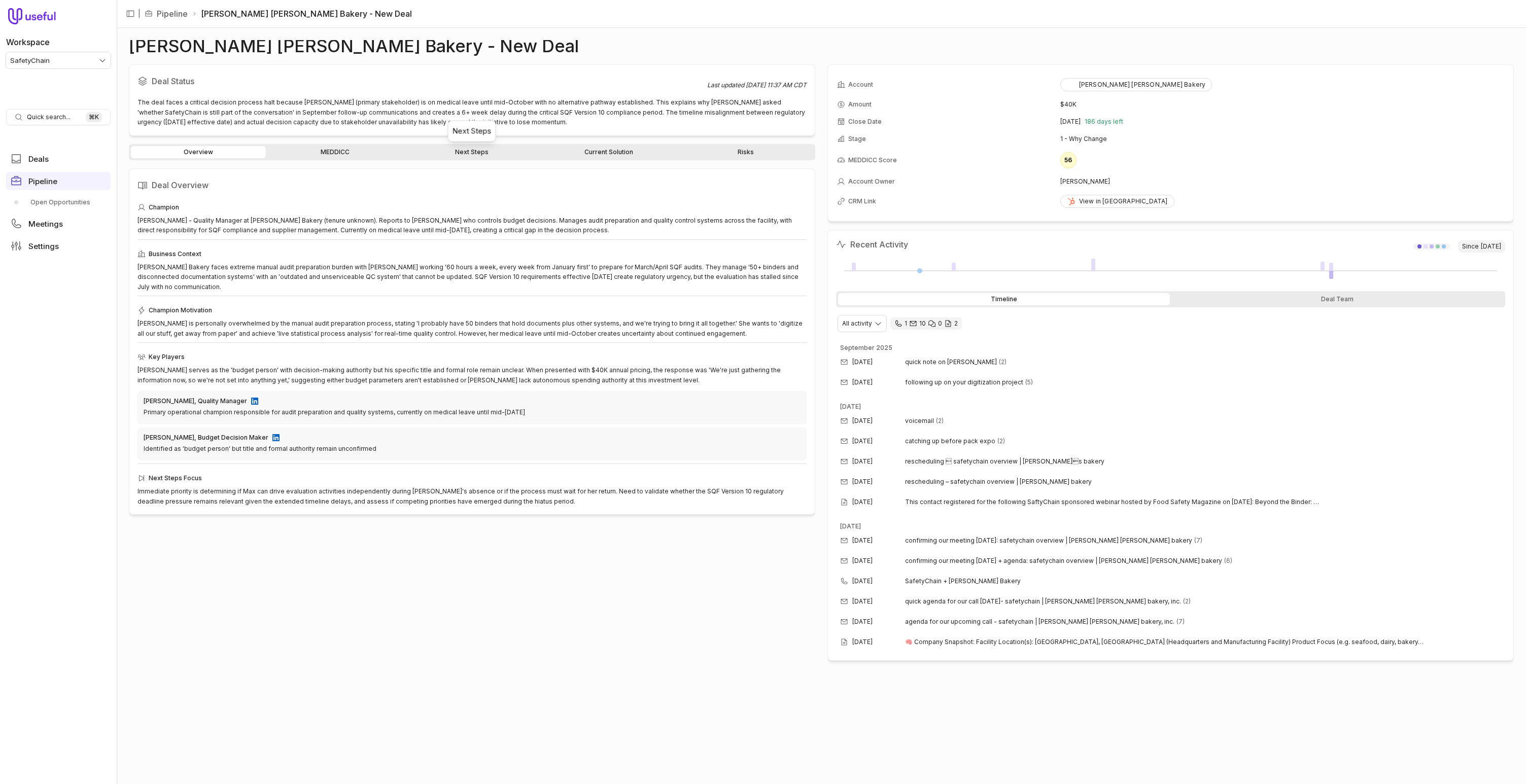
click at [478, 146] on link "Next Steps" at bounding box center [472, 152] width 135 height 12
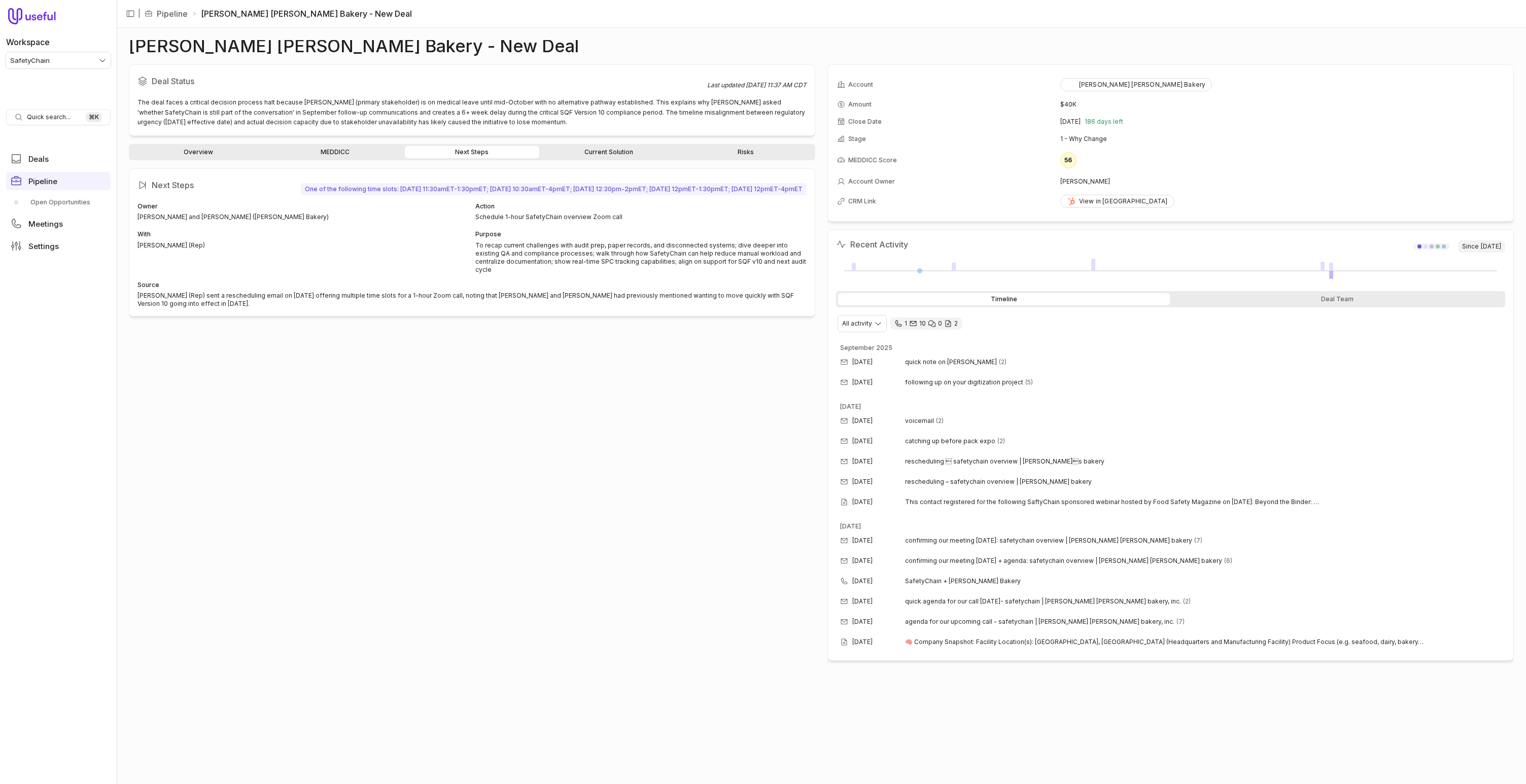
click at [609, 146] on link "Current Solution" at bounding box center [609, 152] width 135 height 12
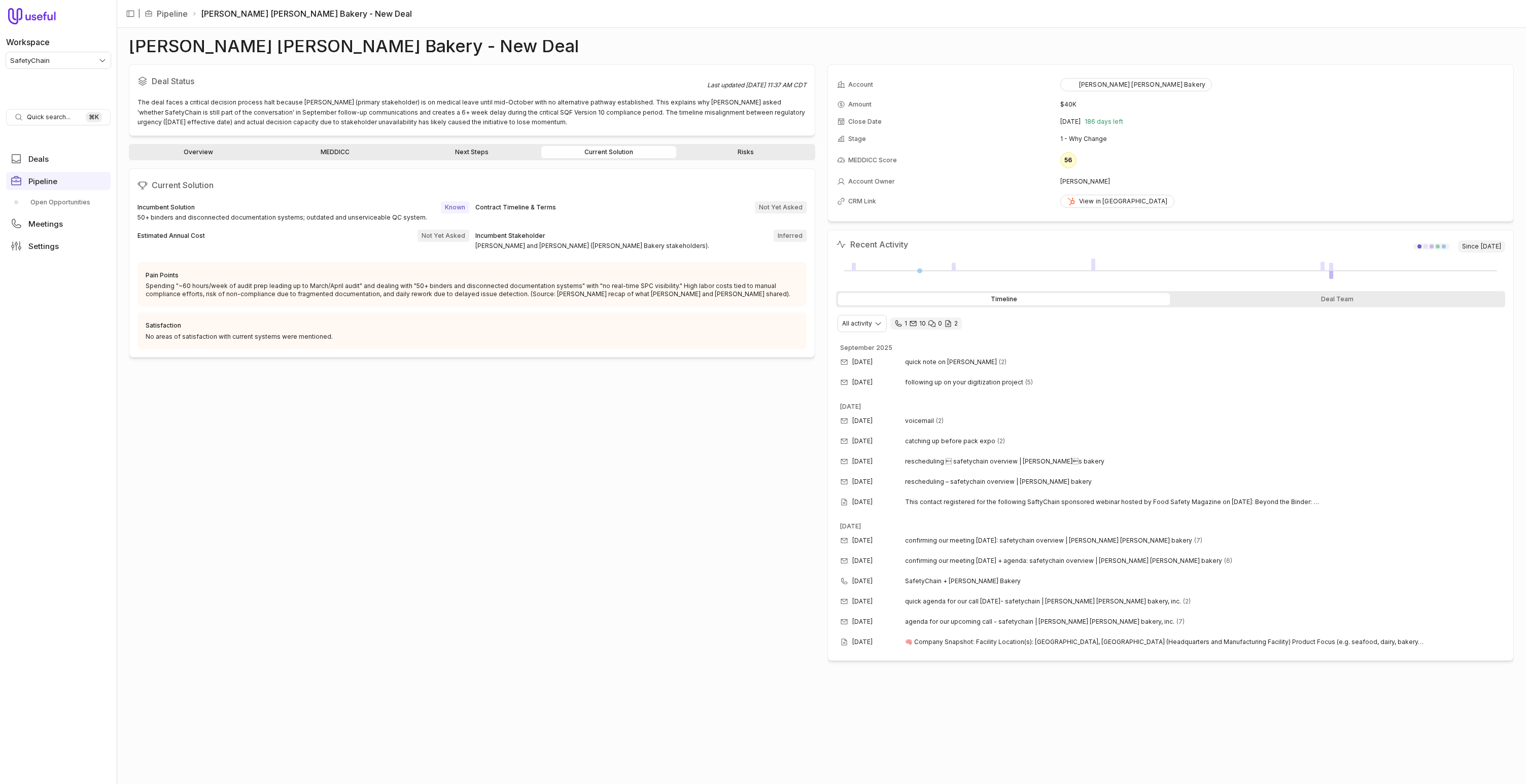
click at [481, 151] on link "Next Steps" at bounding box center [472, 152] width 135 height 12
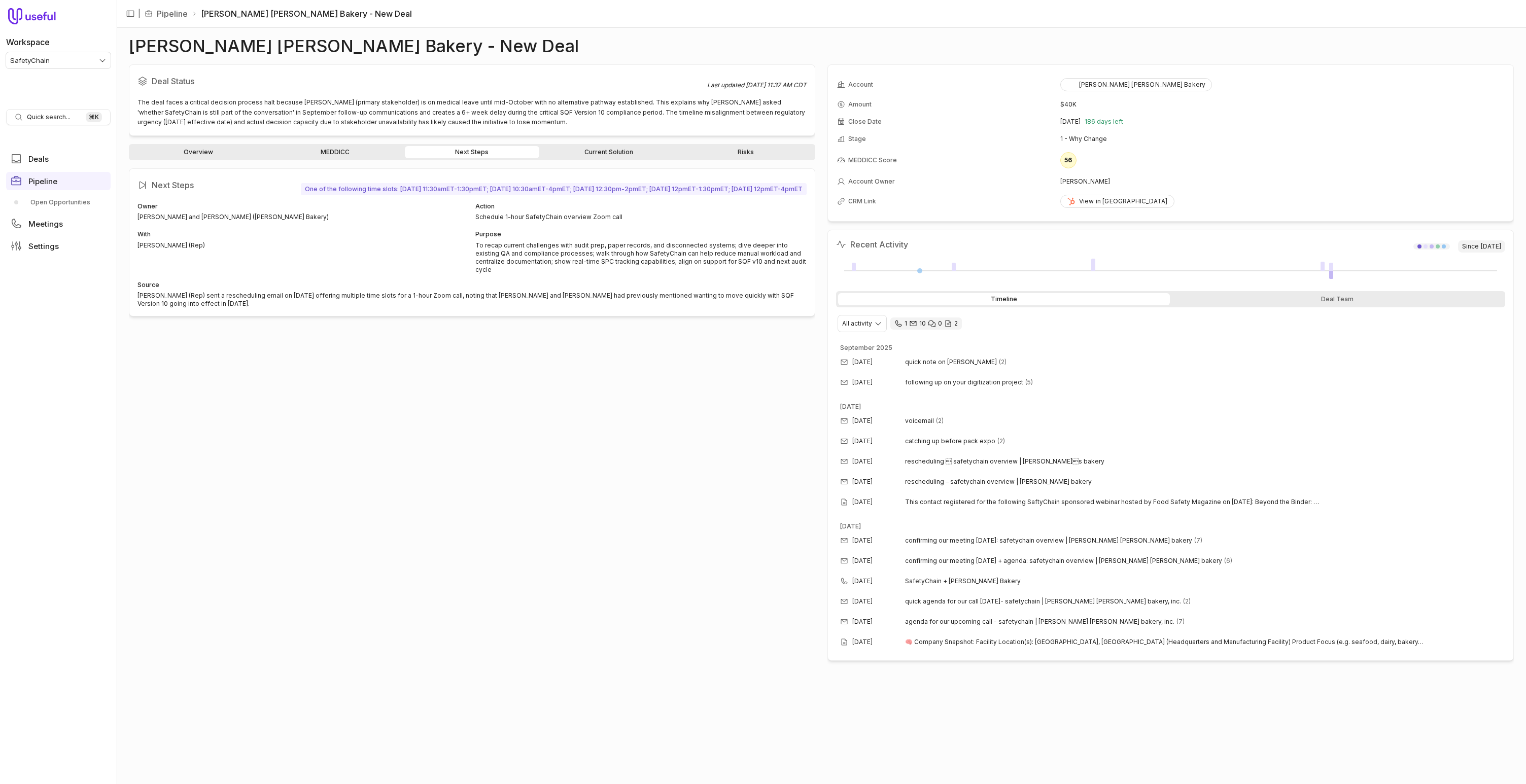
drag, startPoint x: 564, startPoint y: 157, endPoint x: 556, endPoint y: 248, distance: 91.4
